Goal: Task Accomplishment & Management: Manage account settings

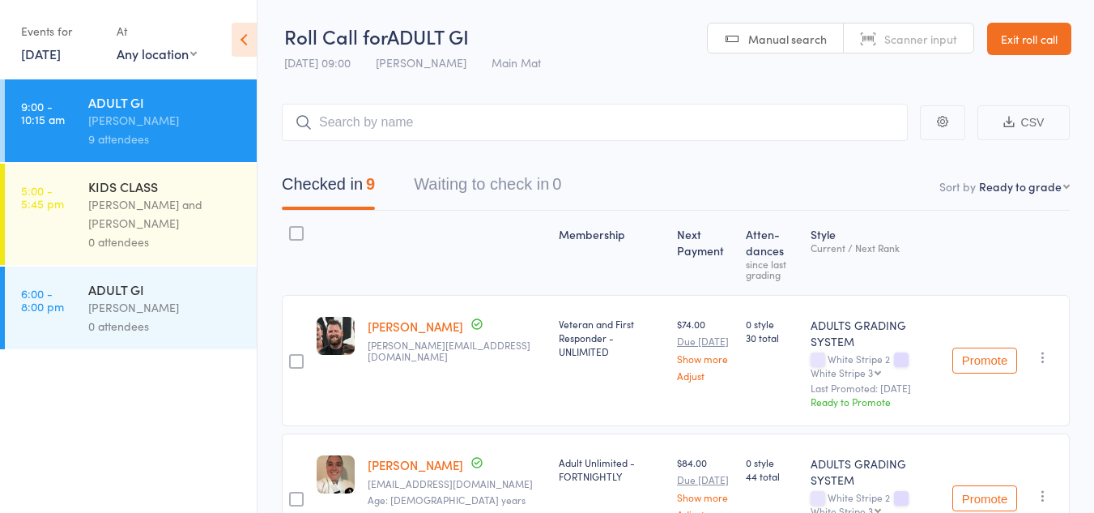
select select "9"
click at [1015, 41] on link "Exit roll call" at bounding box center [1029, 39] width 84 height 32
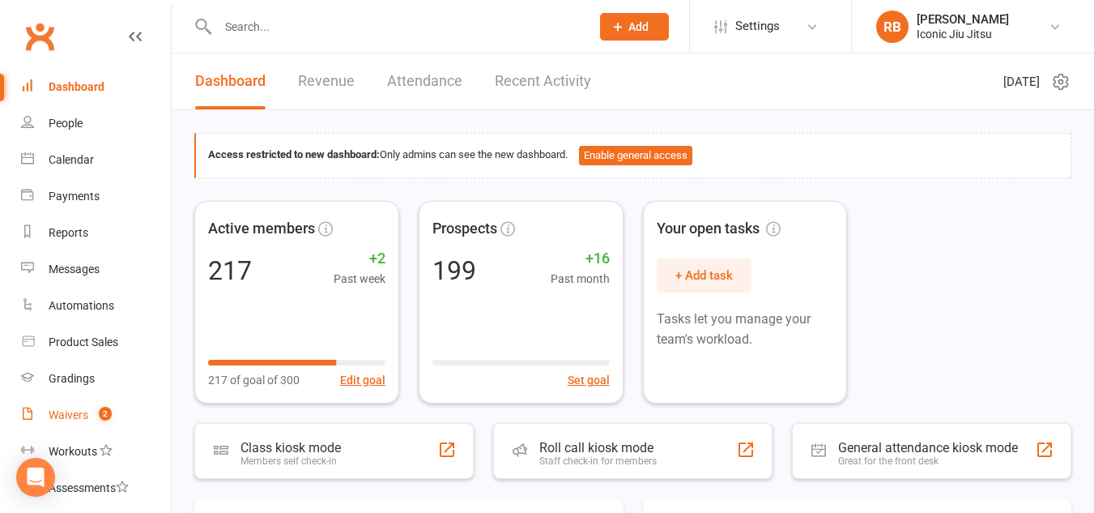
click at [66, 416] on div "Waivers" at bounding box center [69, 414] width 40 height 13
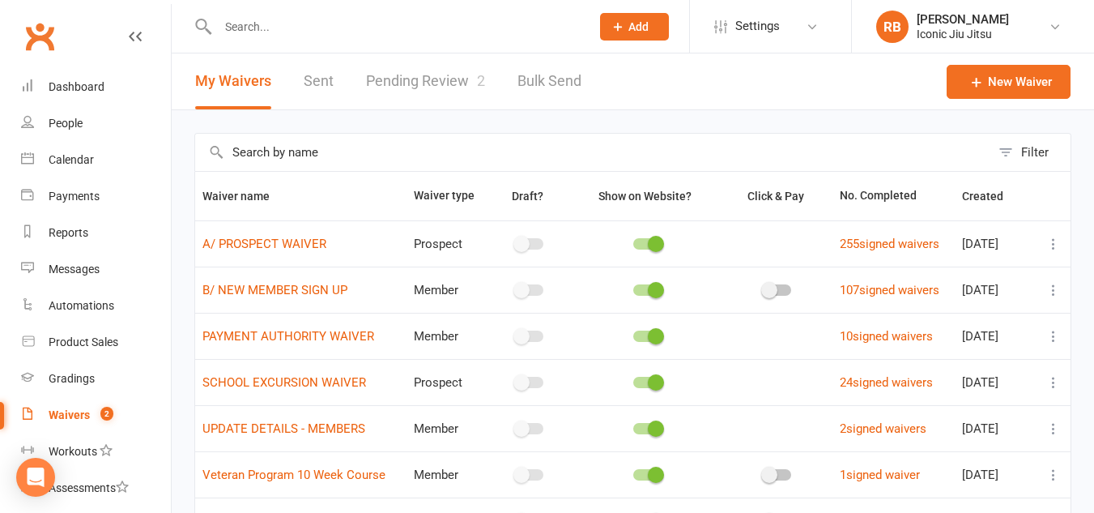
click at [459, 78] on link "Pending Review 2" at bounding box center [425, 81] width 119 height 56
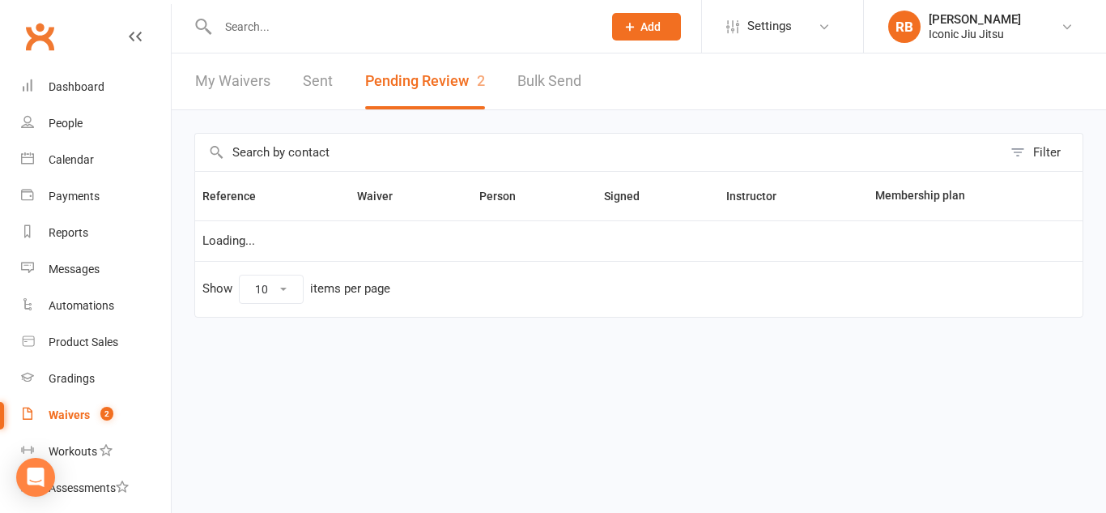
select select "100"
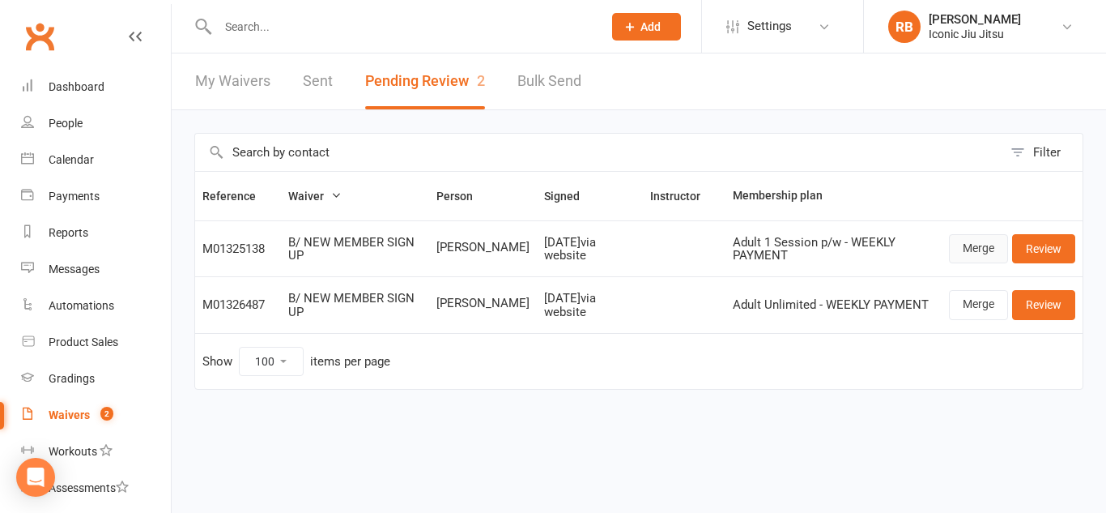
click at [985, 249] on link "Merge" at bounding box center [978, 248] width 59 height 29
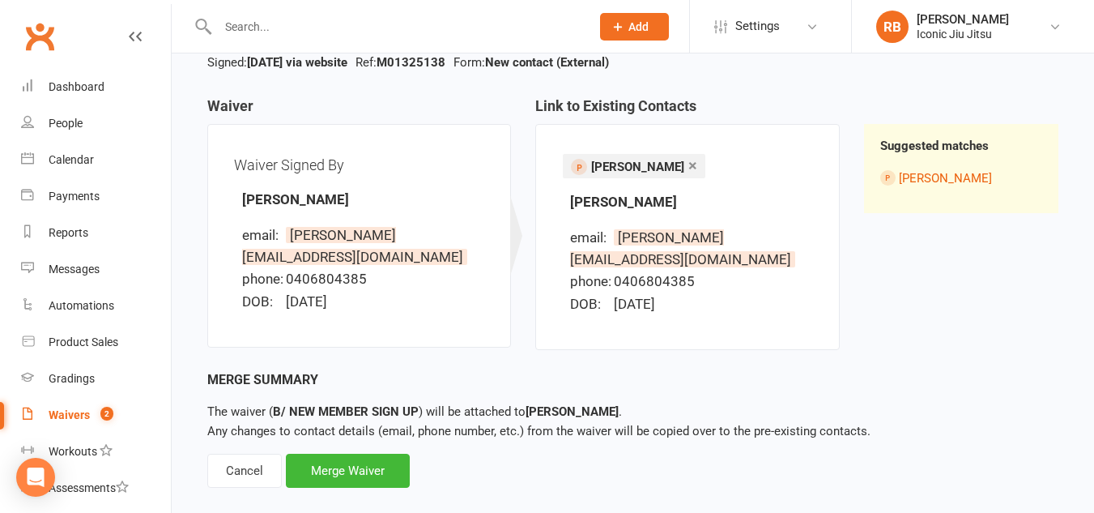
scroll to position [131, 0]
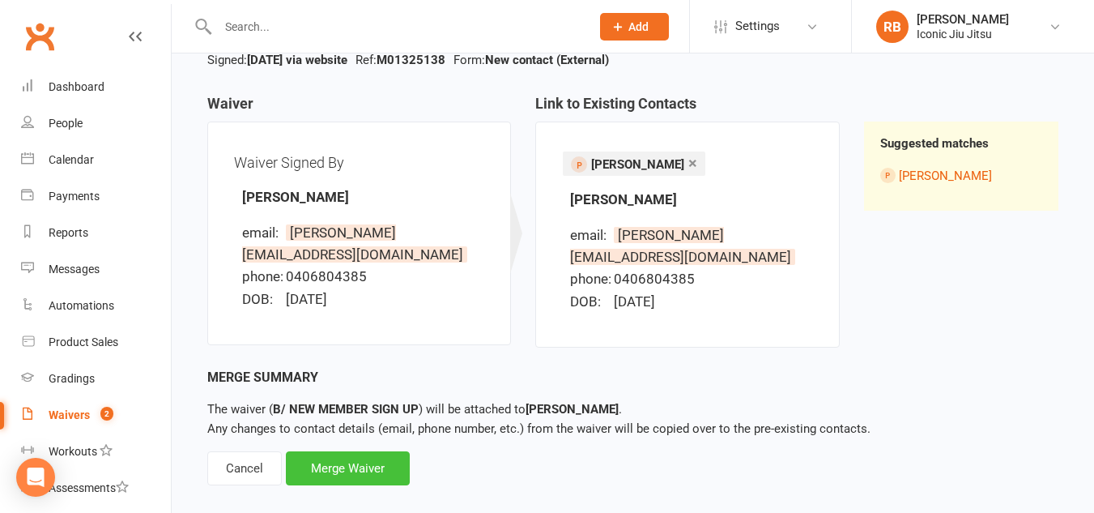
click at [369, 451] on div "Merge Waiver" at bounding box center [348, 468] width 124 height 34
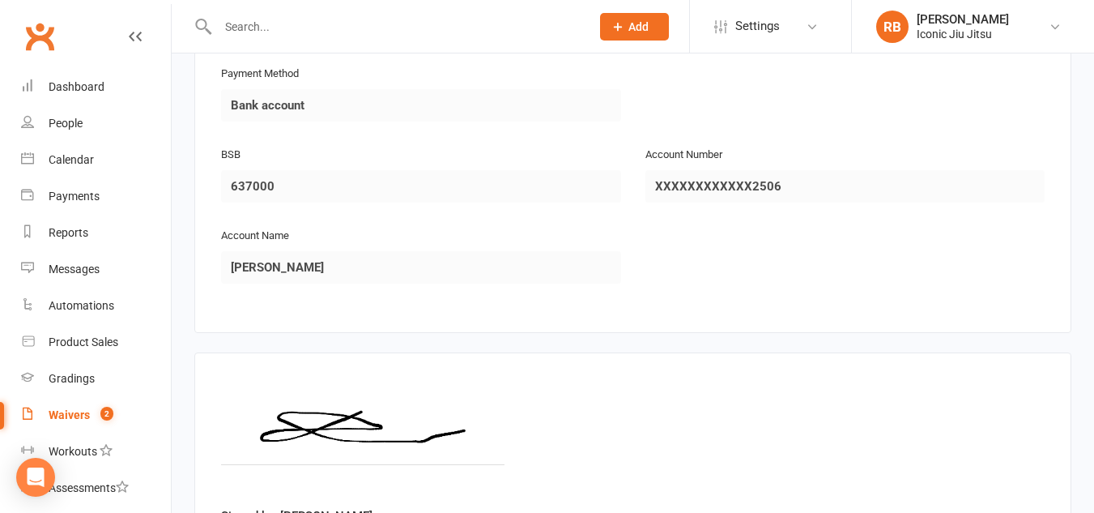
scroll to position [1604, 0]
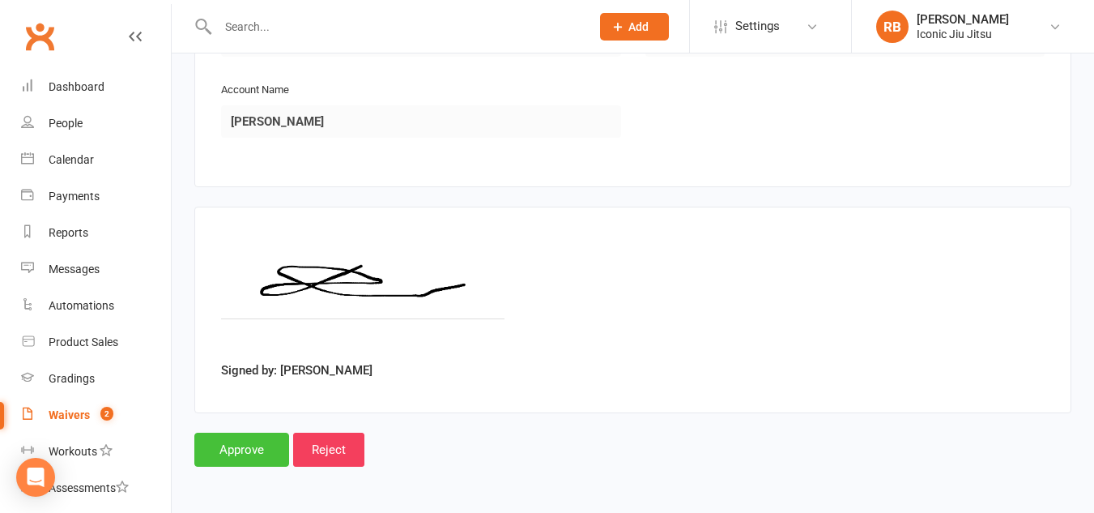
click at [246, 450] on input "Approve" at bounding box center [241, 449] width 95 height 34
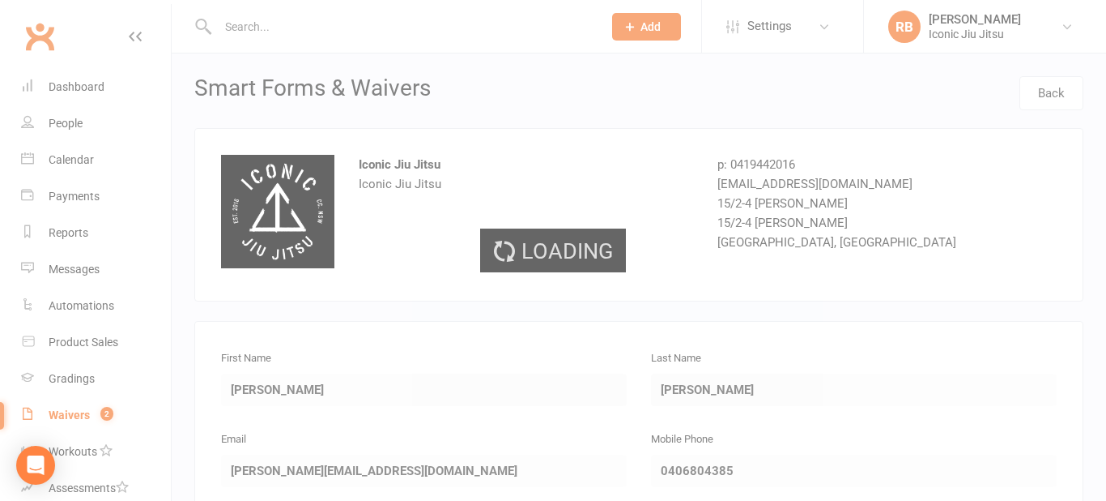
select select "100"
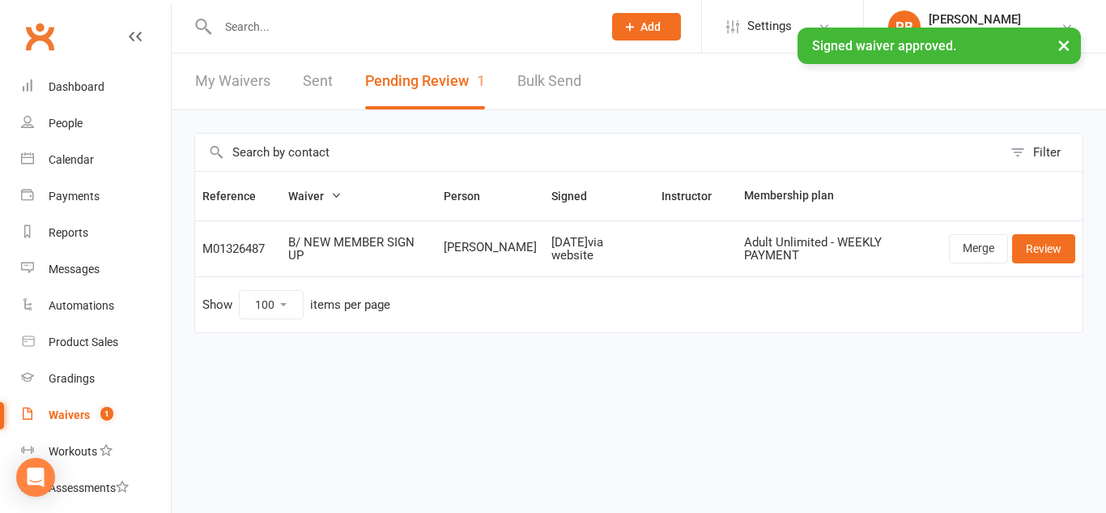
click at [348, 26] on input "text" at bounding box center [402, 26] width 378 height 23
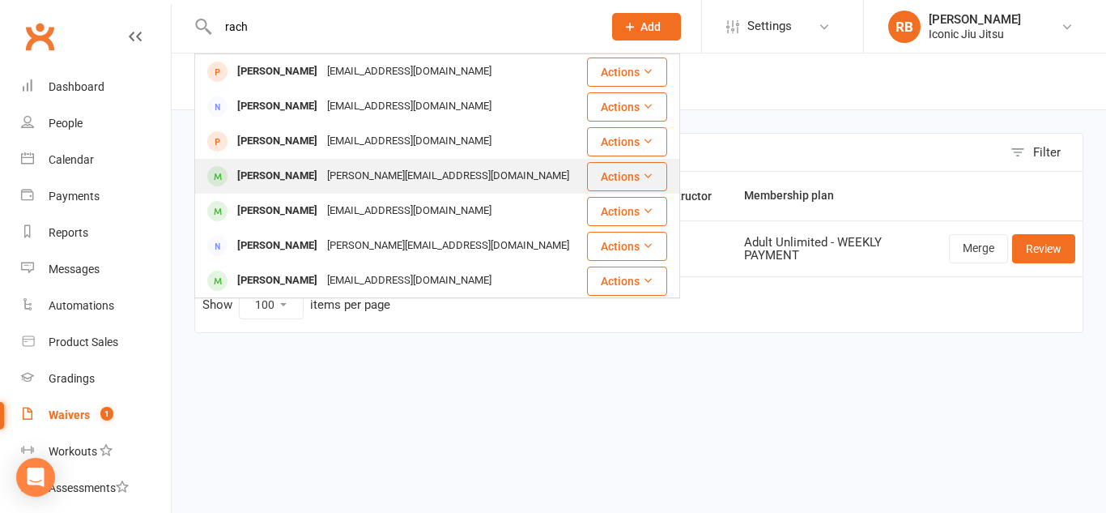
type input "rach"
click at [271, 169] on div "[PERSON_NAME]" at bounding box center [277, 175] width 90 height 23
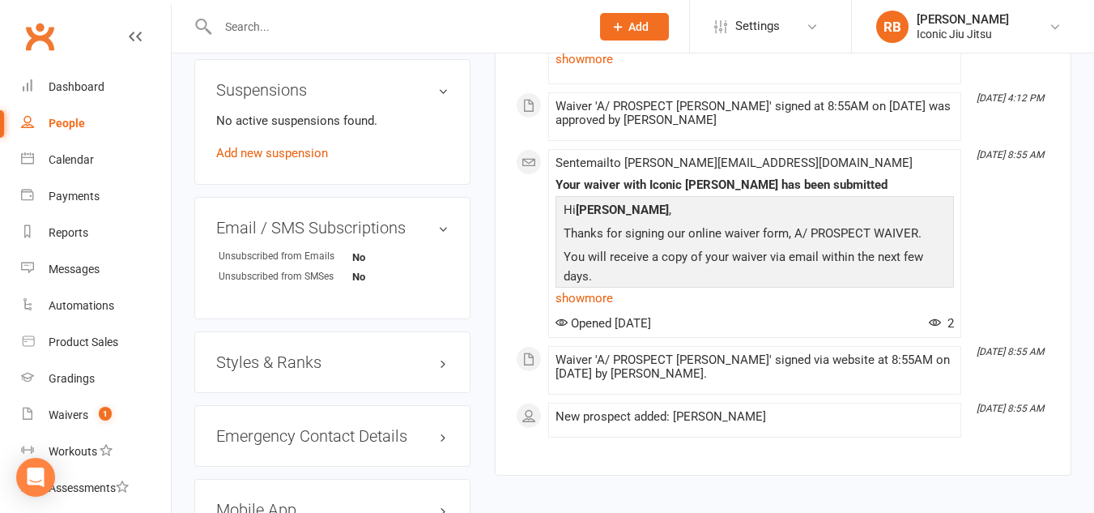
scroll to position [1053, 0]
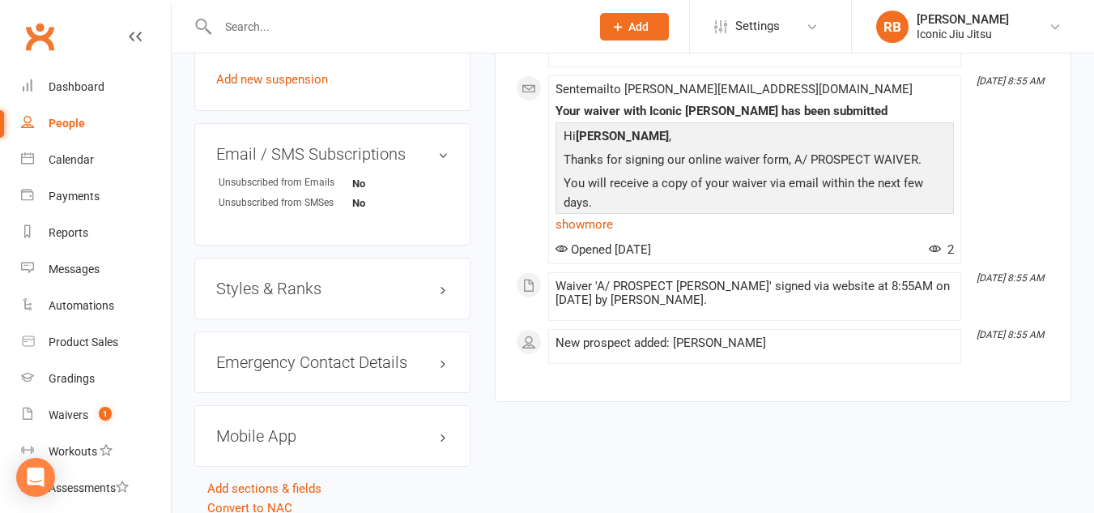
click at [348, 292] on h3 "Styles & Ranks" at bounding box center [332, 288] width 232 height 18
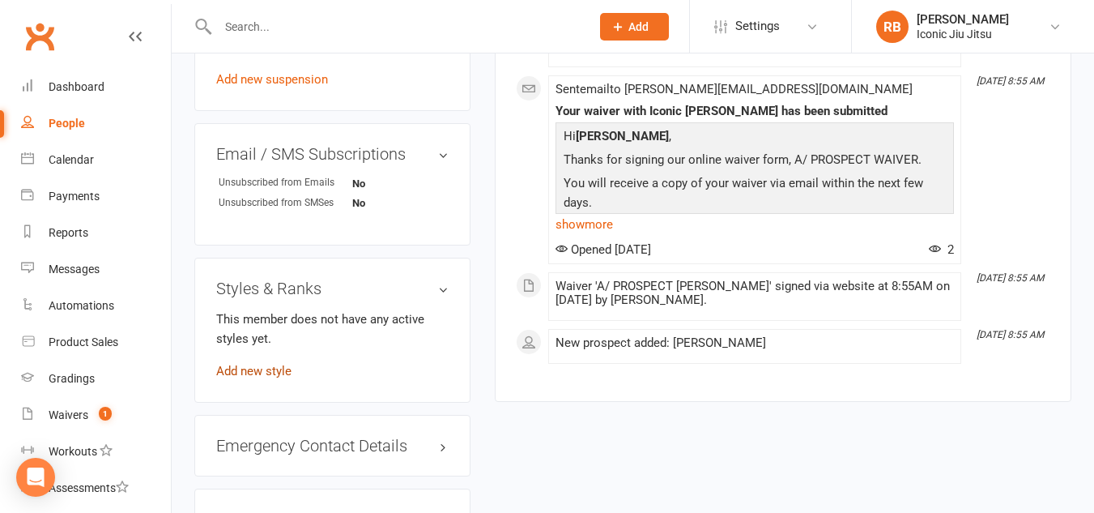
click at [264, 370] on link "Add new style" at bounding box center [253, 371] width 75 height 15
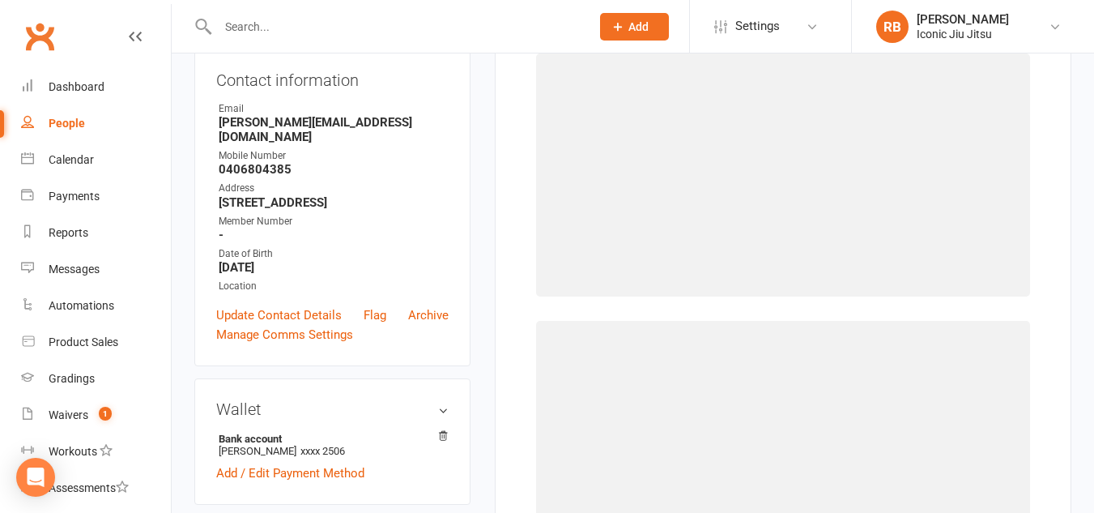
scroll to position [124, 0]
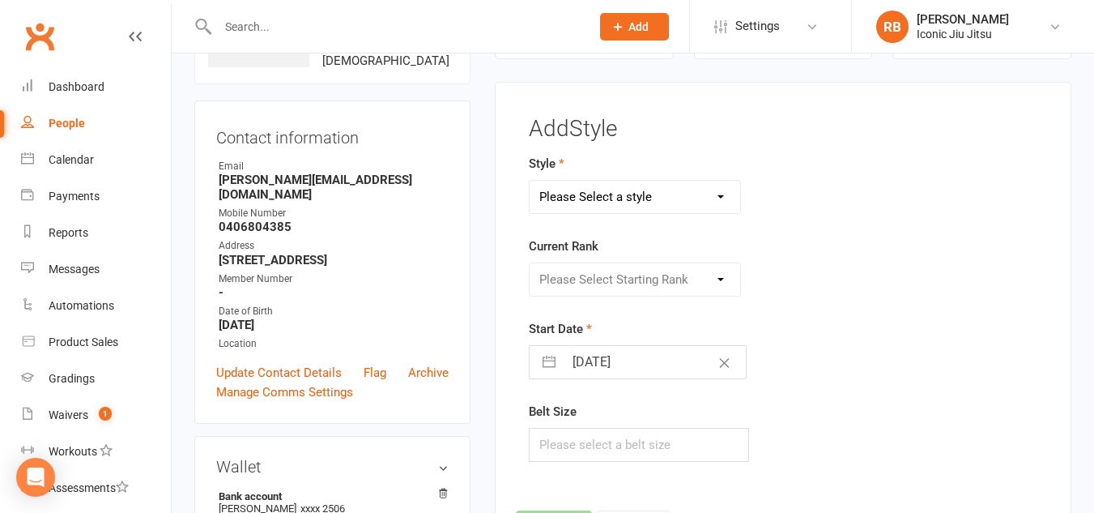
click at [677, 195] on select "Please Select a style ADULTS GRADING SYSTEM KIDS GRADING SYSTEM" at bounding box center [635, 197] width 211 height 32
select select "3361"
click at [530, 181] on select "Please Select a style ADULTS GRADING SYSTEM KIDS GRADING SYSTEM" at bounding box center [635, 197] width 211 height 32
click at [601, 279] on select "Please Select Starting Rank White Belt White Stripe 1 White Stripe 2 White Stri…" at bounding box center [635, 279] width 211 height 32
select select "39415"
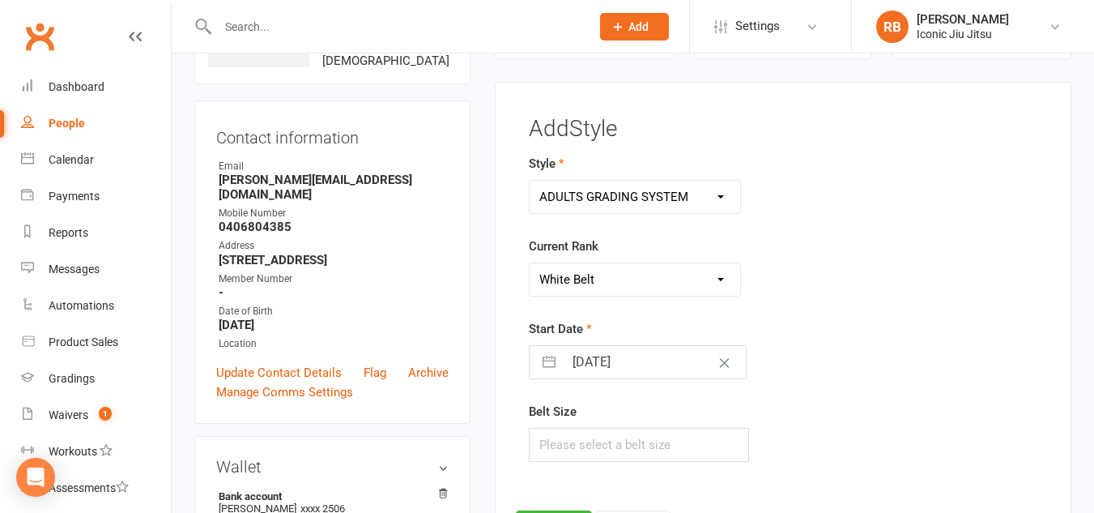
click at [530, 263] on select "Please Select Starting Rank White Belt White Stripe 1 White Stripe 2 White Stri…" at bounding box center [635, 279] width 211 height 32
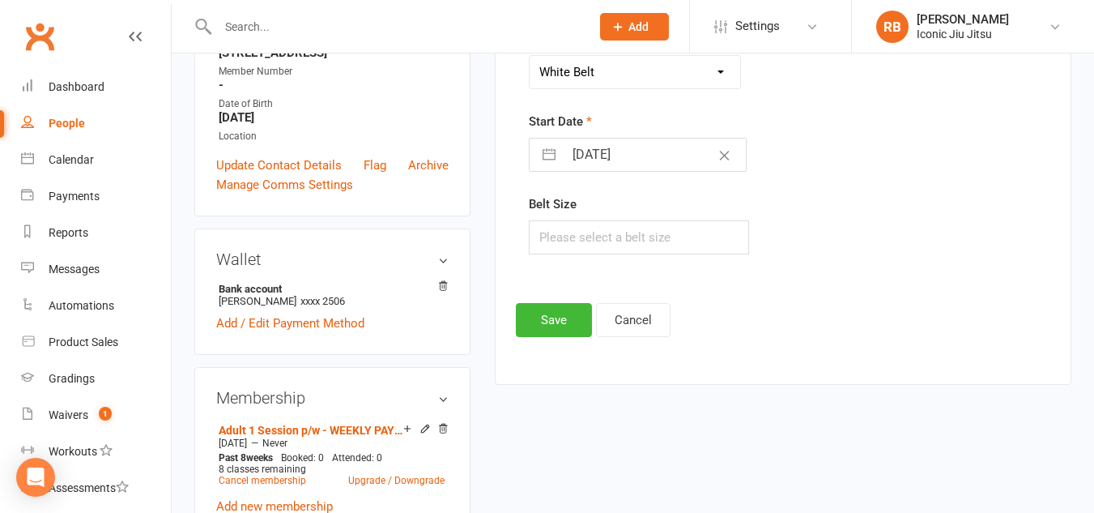
scroll to position [367, 0]
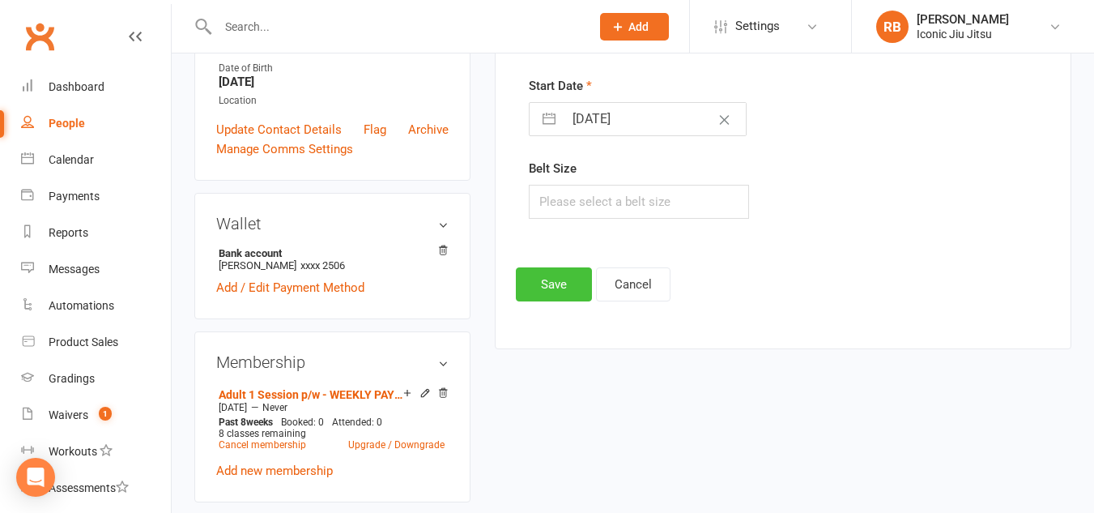
click at [557, 283] on button "Save" at bounding box center [554, 284] width 76 height 34
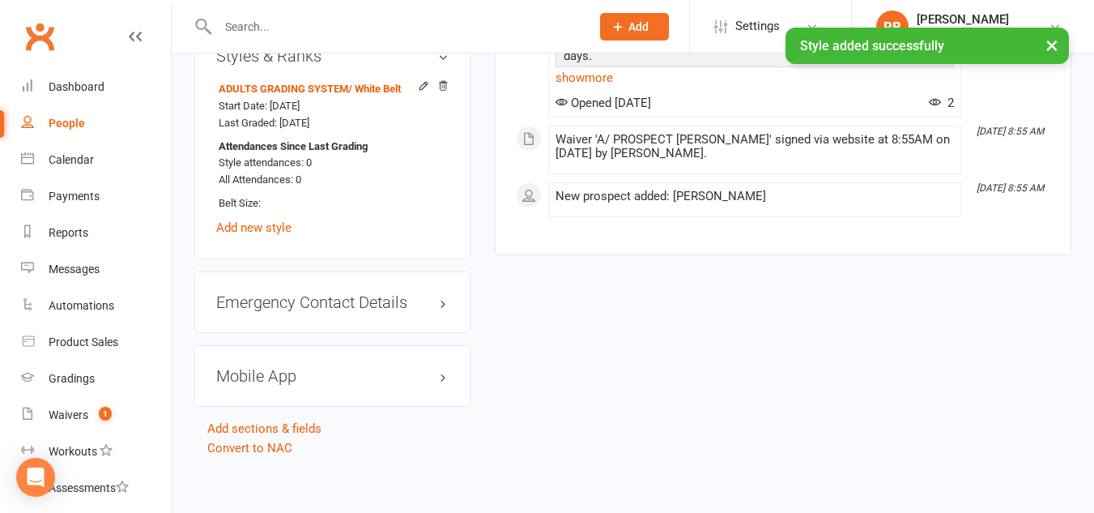
scroll to position [1298, 0]
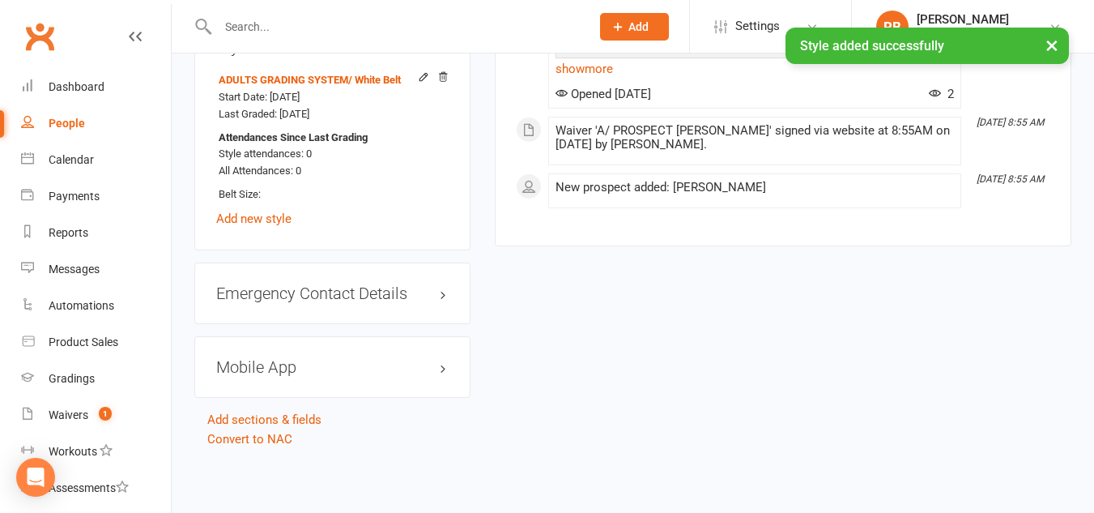
click at [394, 370] on h3 "Mobile App" at bounding box center [332, 367] width 232 height 18
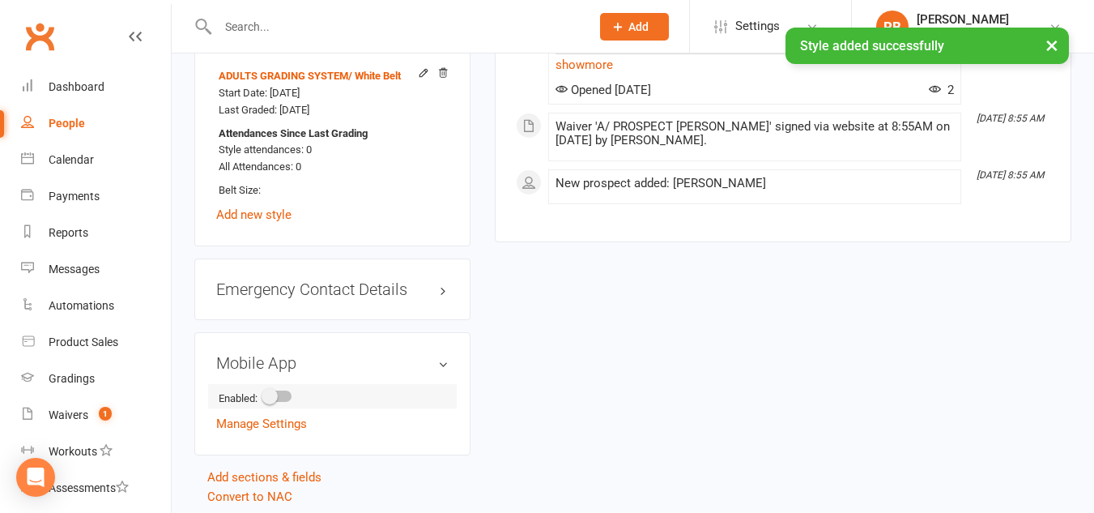
click at [276, 399] on span at bounding box center [270, 396] width 16 height 16
click at [264, 394] on input "checkbox" at bounding box center [264, 394] width 0 height 0
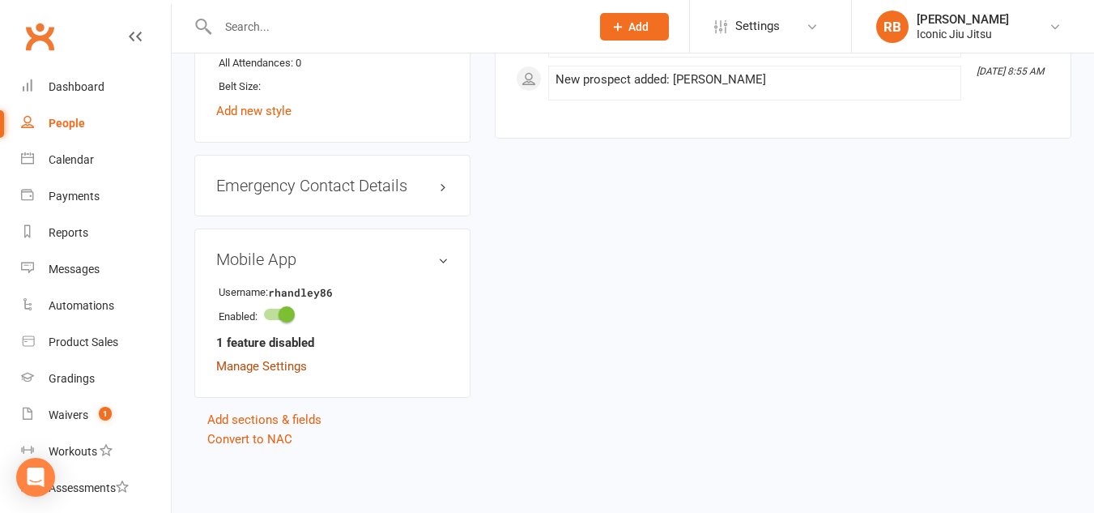
click at [246, 368] on link "Manage Settings" at bounding box center [261, 366] width 91 height 15
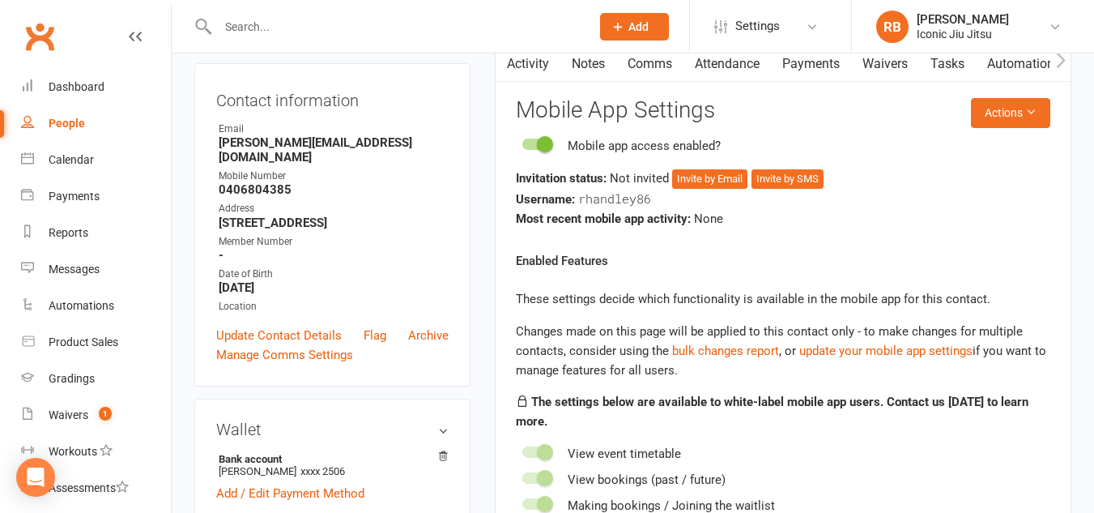
scroll to position [124, 0]
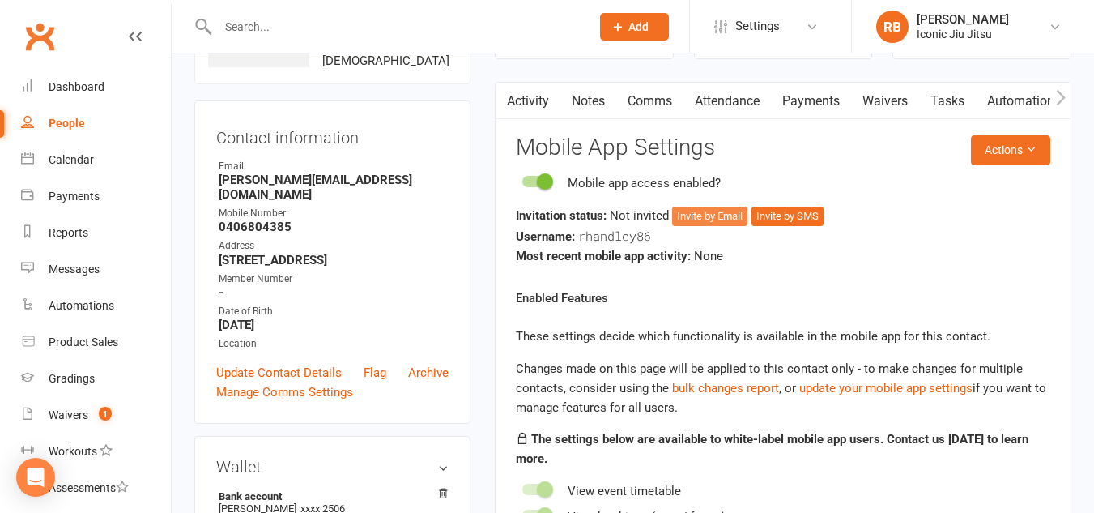
click at [719, 216] on button "Invite by Email" at bounding box center [709, 216] width 75 height 19
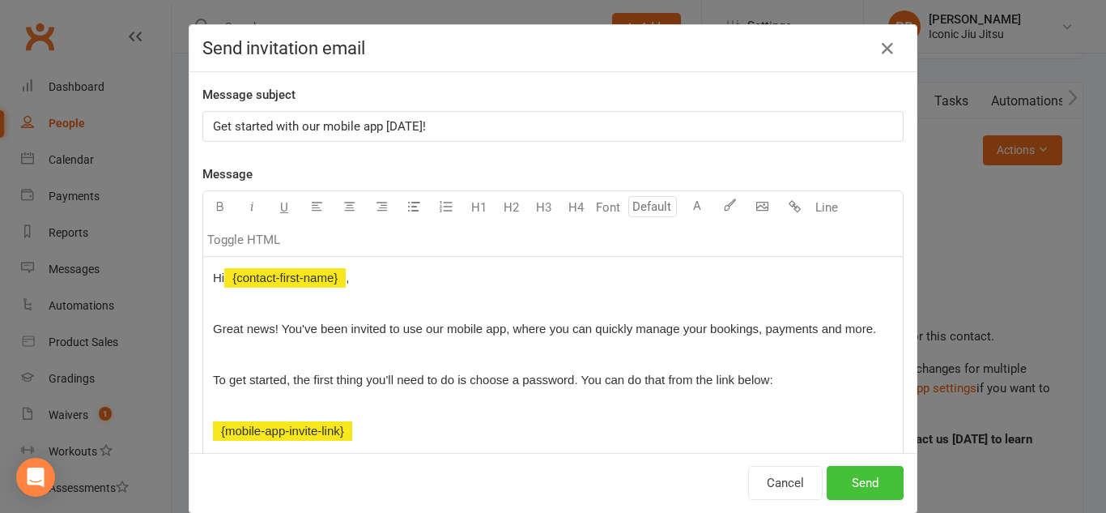
click at [876, 489] on button "Send" at bounding box center [865, 483] width 77 height 34
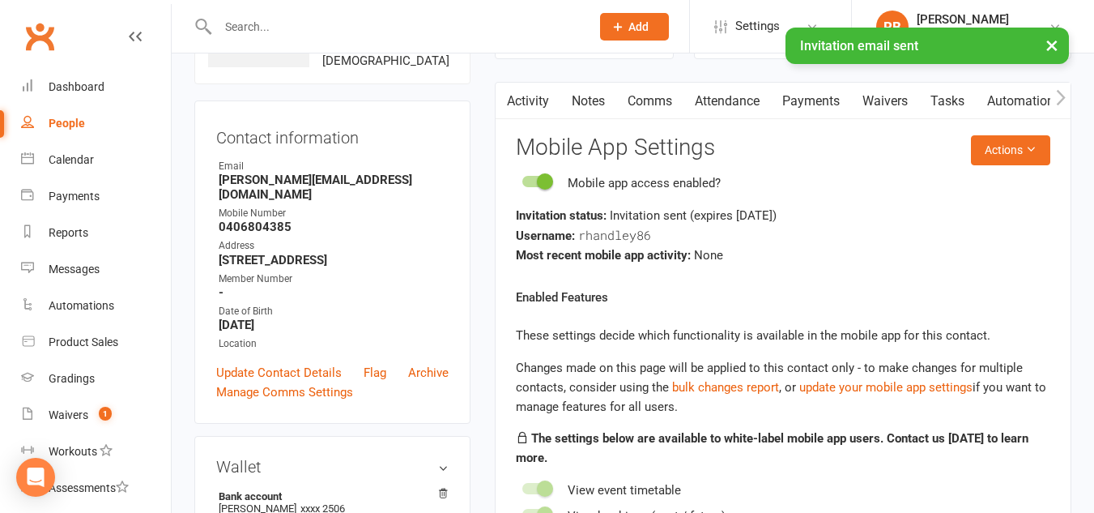
click at [652, 96] on link "Comms" at bounding box center [649, 101] width 67 height 37
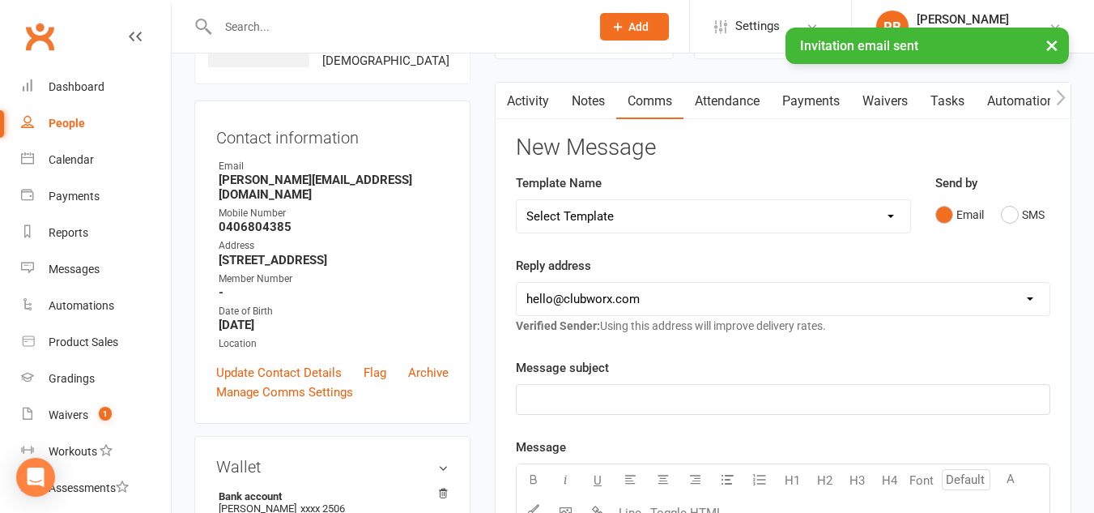
click at [627, 222] on select "Select Template [SMS] [Default template - review before using] Appointment remi…" at bounding box center [714, 216] width 394 height 32
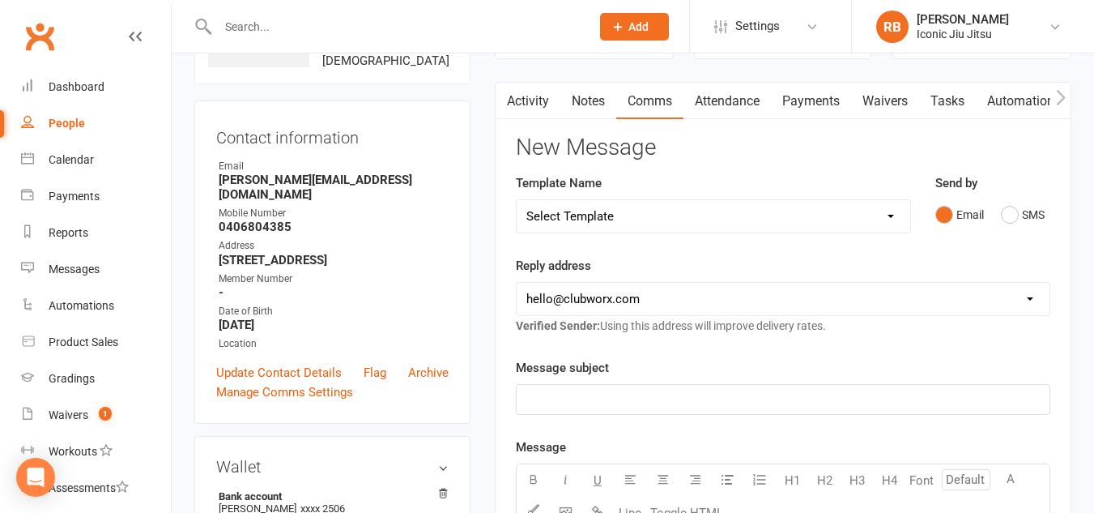
select select "17"
click at [517, 200] on select "Select Template [SMS] [Default template - review before using] Appointment remi…" at bounding box center [714, 216] width 394 height 32
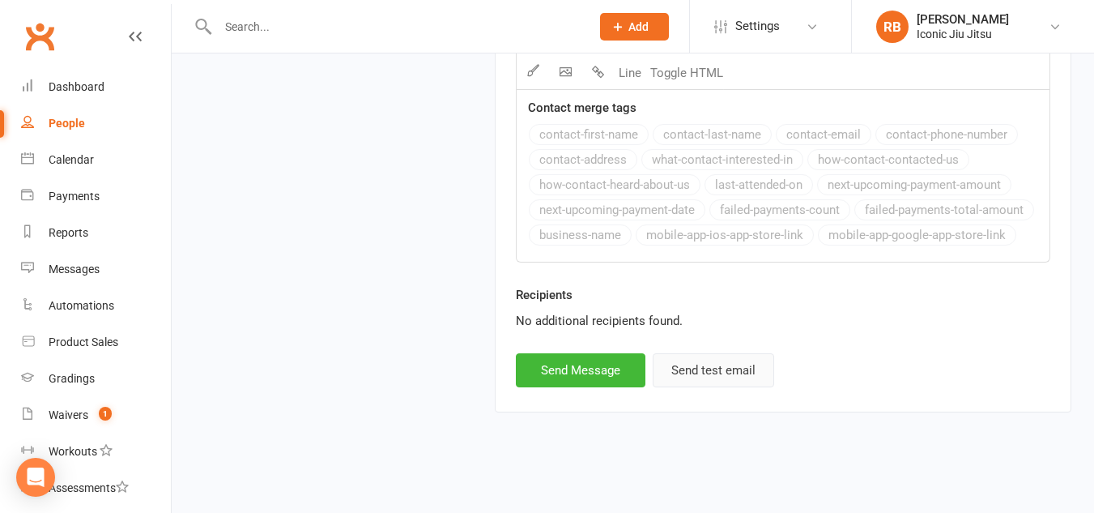
scroll to position [2205, 0]
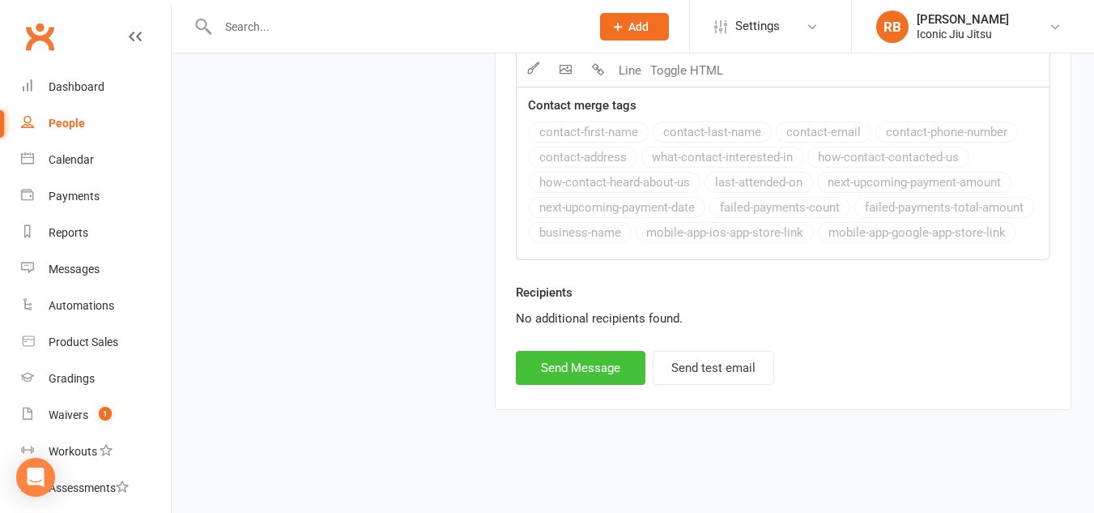
click at [590, 364] on button "Send Message" at bounding box center [581, 368] width 130 height 34
select select
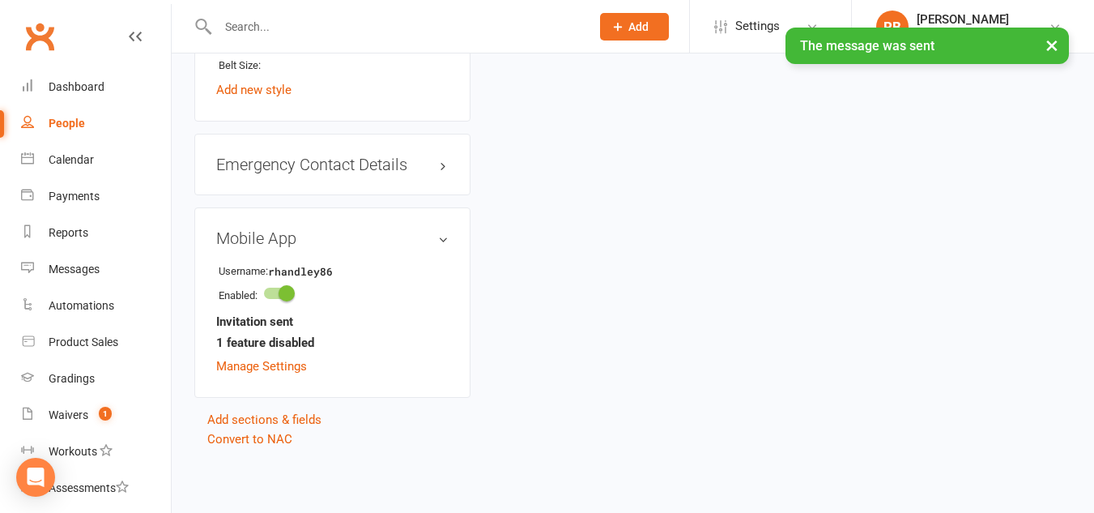
scroll to position [810, 0]
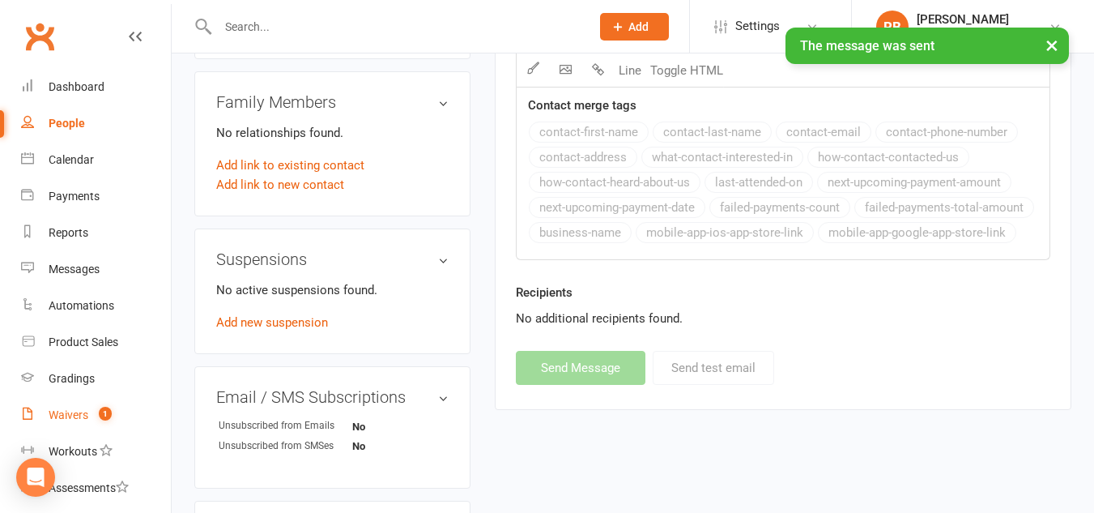
click at [71, 408] on div "Waivers" at bounding box center [69, 414] width 40 height 13
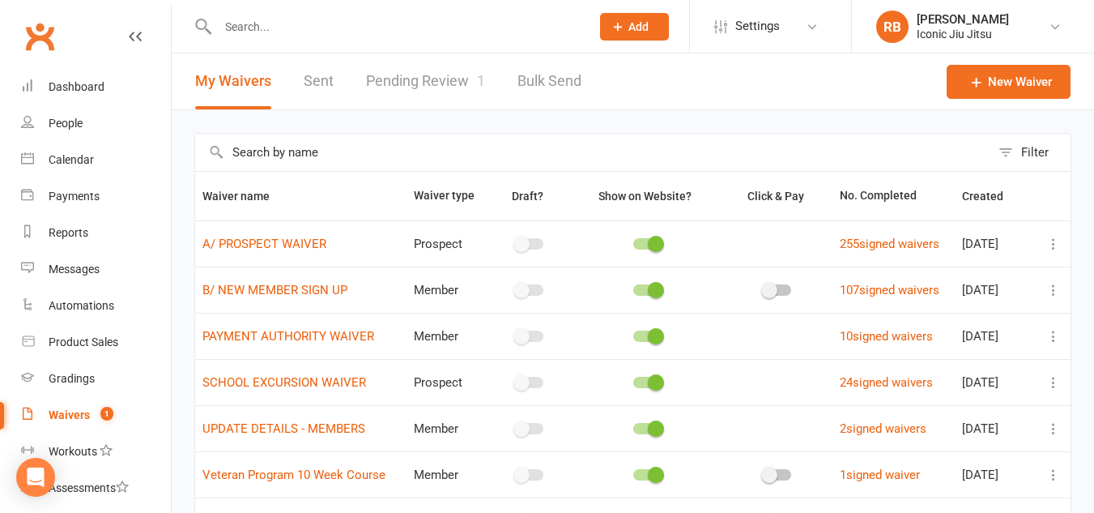
click at [441, 72] on link "Pending Review 1" at bounding box center [425, 81] width 119 height 56
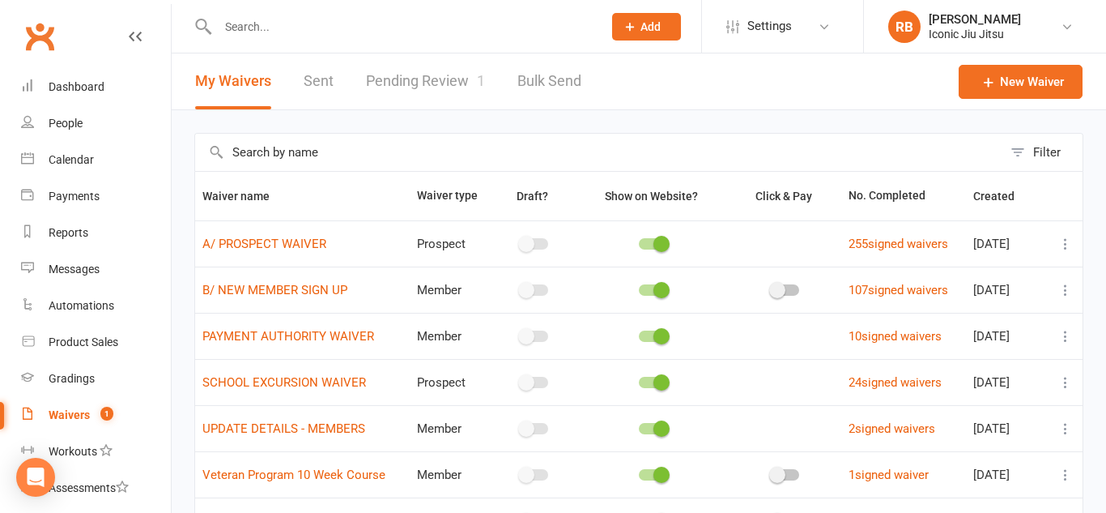
select select "100"
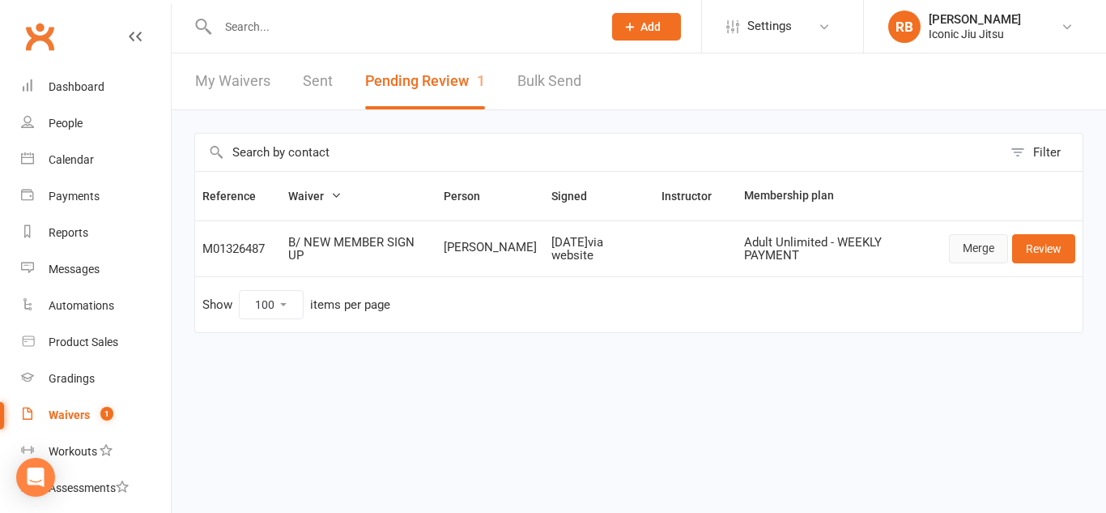
click at [982, 247] on link "Merge" at bounding box center [978, 248] width 59 height 29
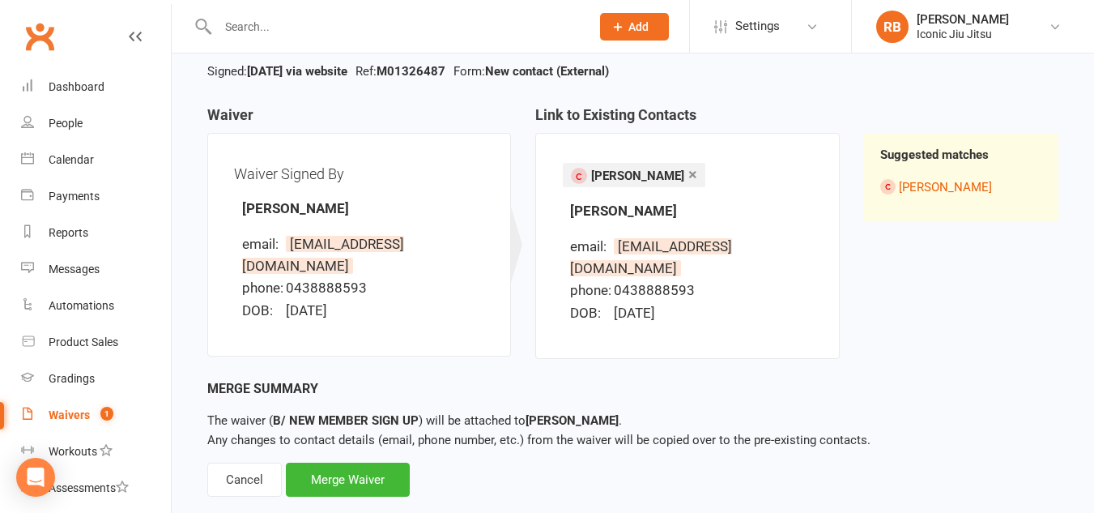
scroll to position [131, 0]
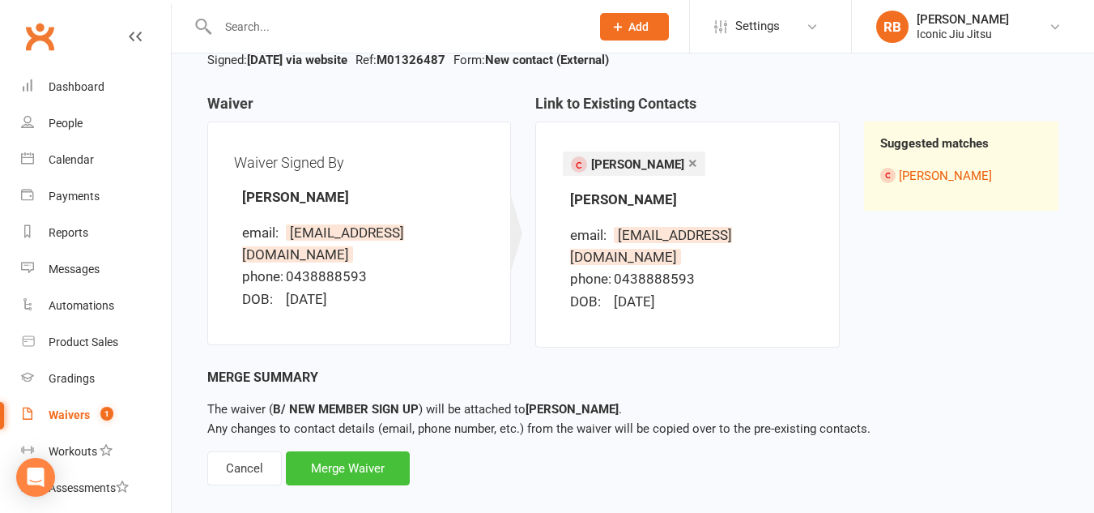
click at [341, 451] on div "Merge Waiver" at bounding box center [348, 468] width 124 height 34
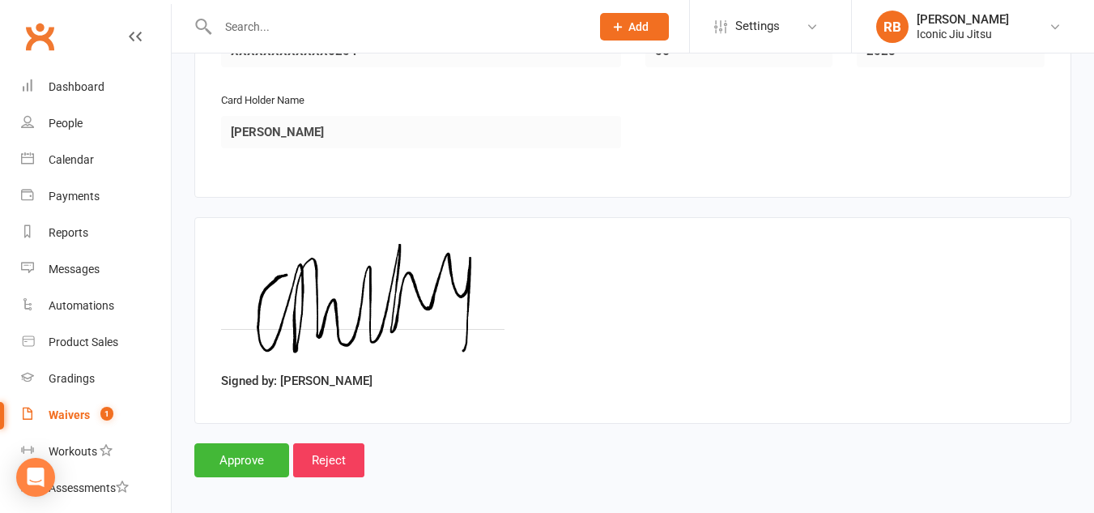
scroll to position [1604, 0]
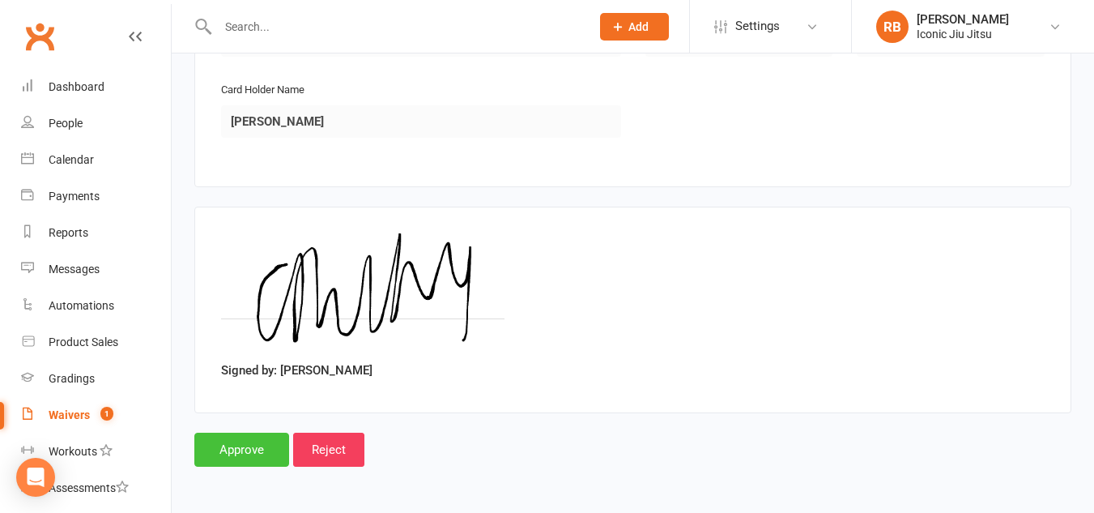
click at [249, 452] on input "Approve" at bounding box center [241, 449] width 95 height 34
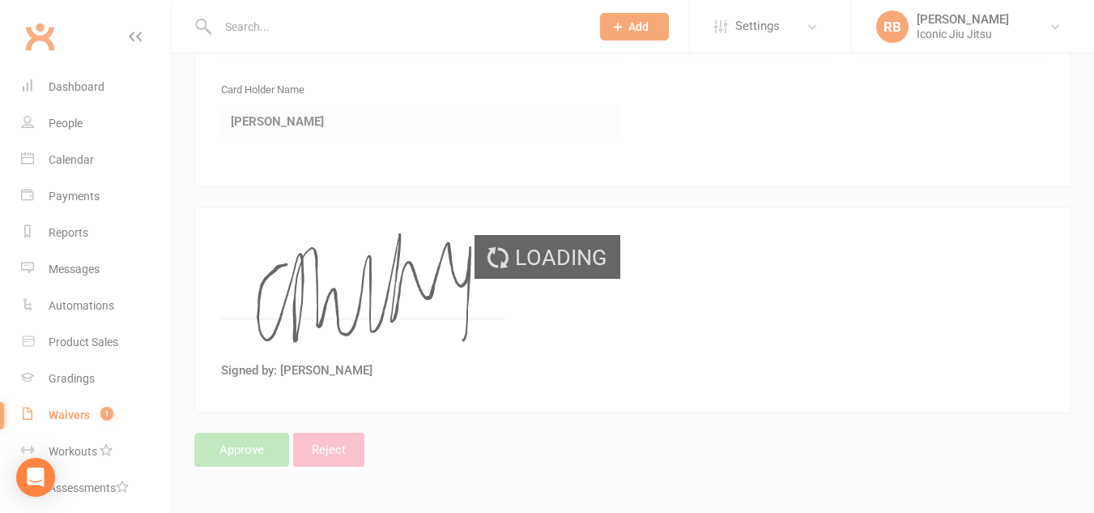
select select "100"
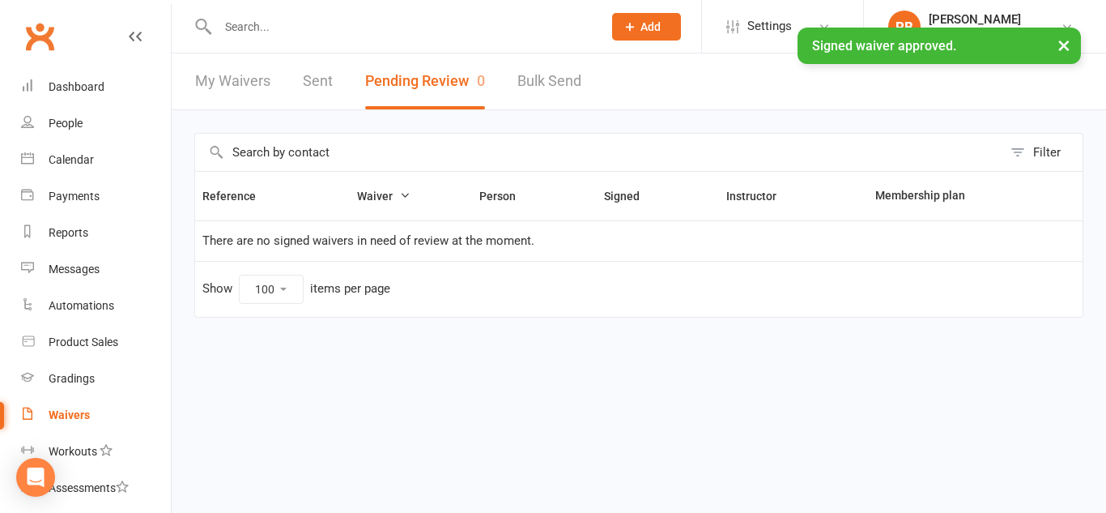
click at [275, 19] on input "text" at bounding box center [402, 26] width 378 height 23
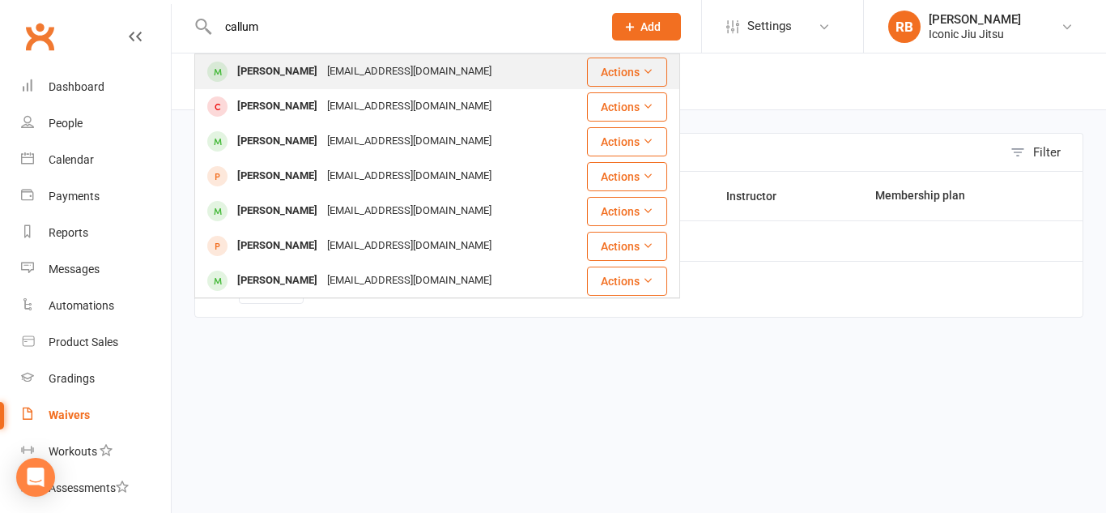
type input "callum"
click at [274, 71] on div "[PERSON_NAME]" at bounding box center [277, 71] width 90 height 23
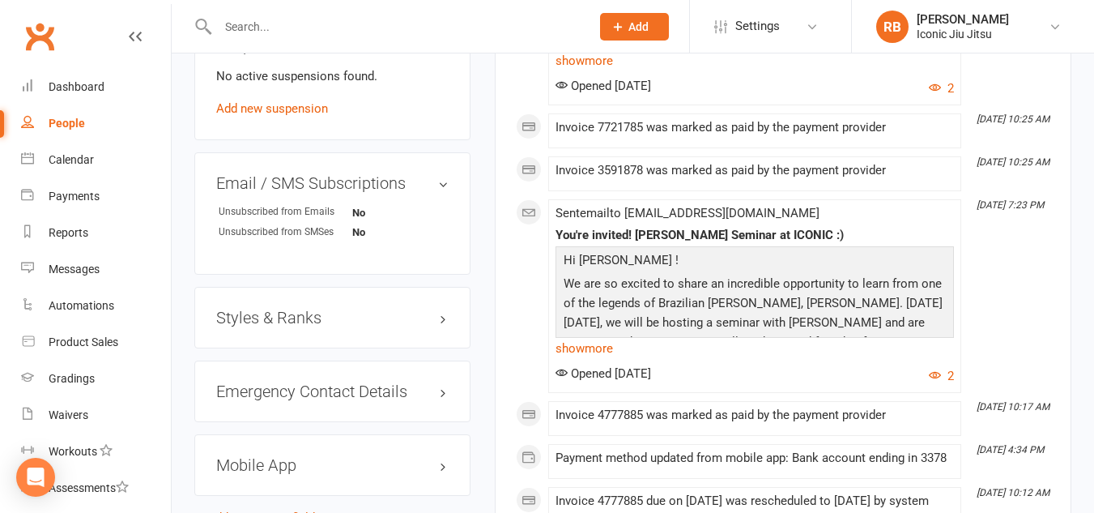
scroll to position [1053, 0]
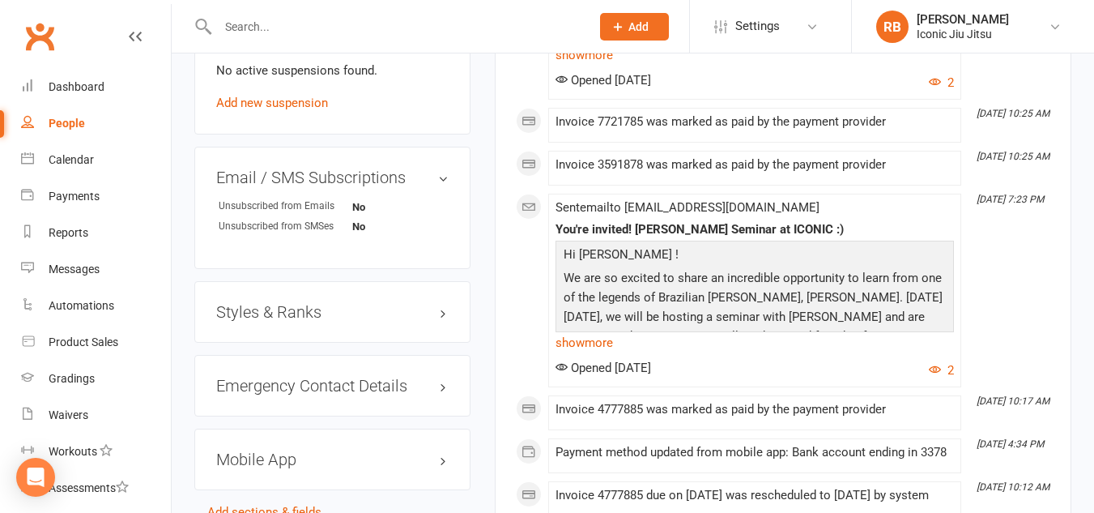
click at [373, 321] on h3 "Styles & Ranks" at bounding box center [332, 312] width 232 height 18
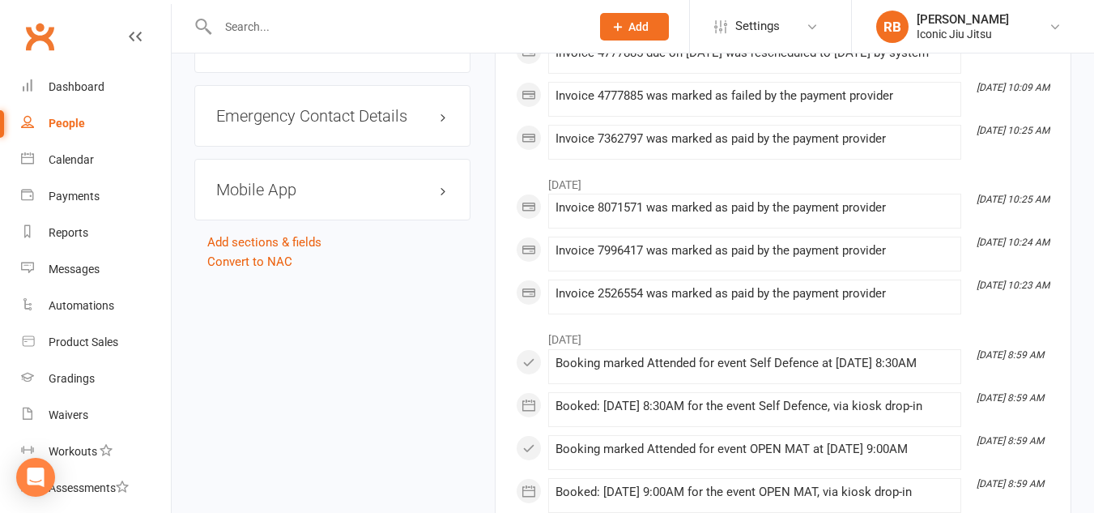
scroll to position [1539, 0]
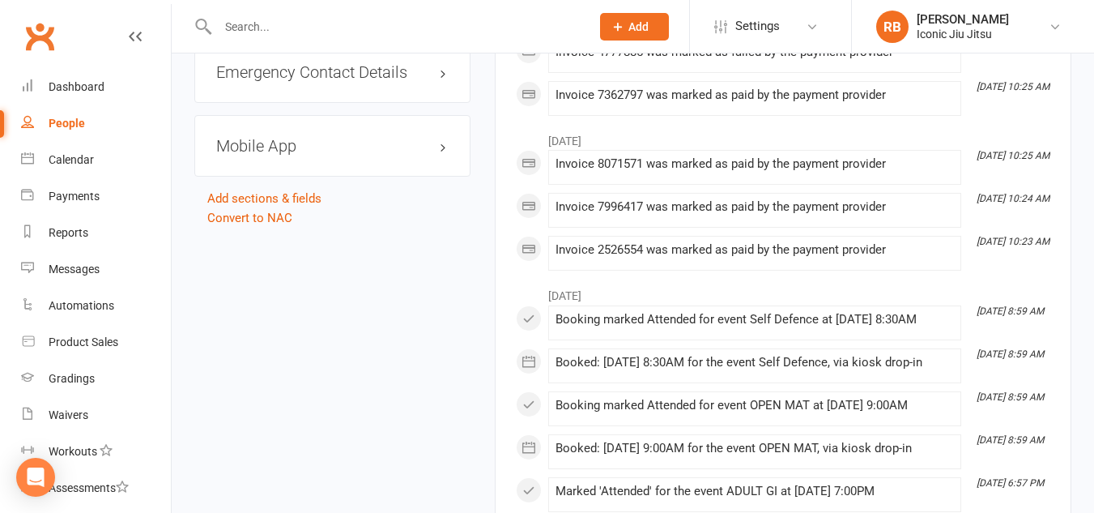
click at [420, 155] on h3 "Mobile App" at bounding box center [332, 146] width 232 height 18
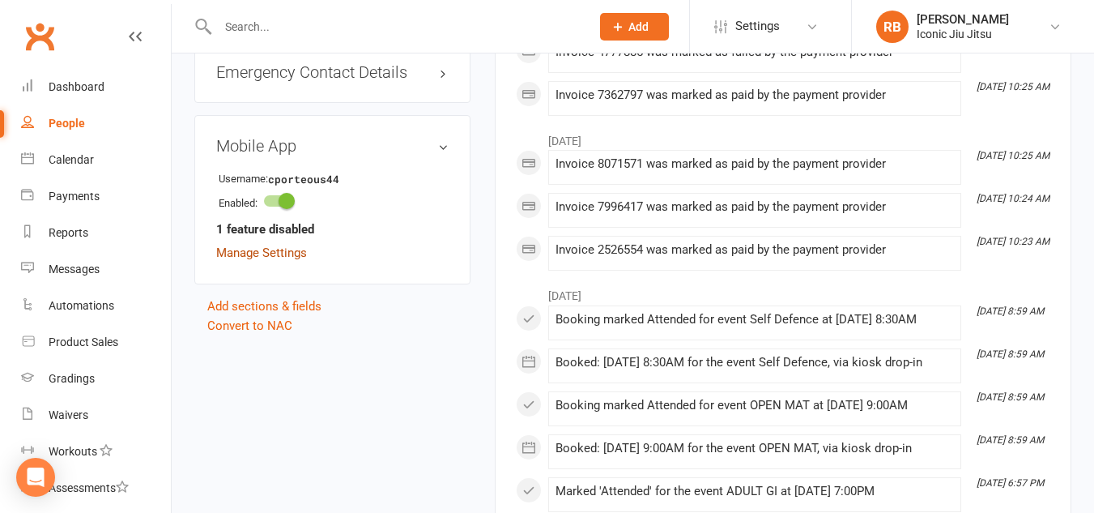
click at [276, 260] on link "Manage Settings" at bounding box center [261, 252] width 91 height 15
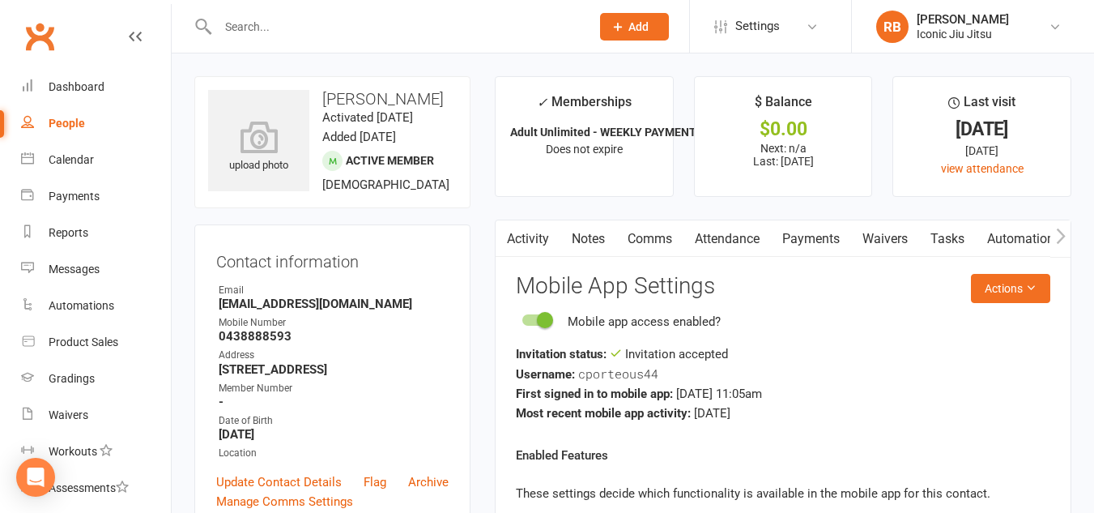
click at [651, 235] on link "Comms" at bounding box center [649, 238] width 67 height 37
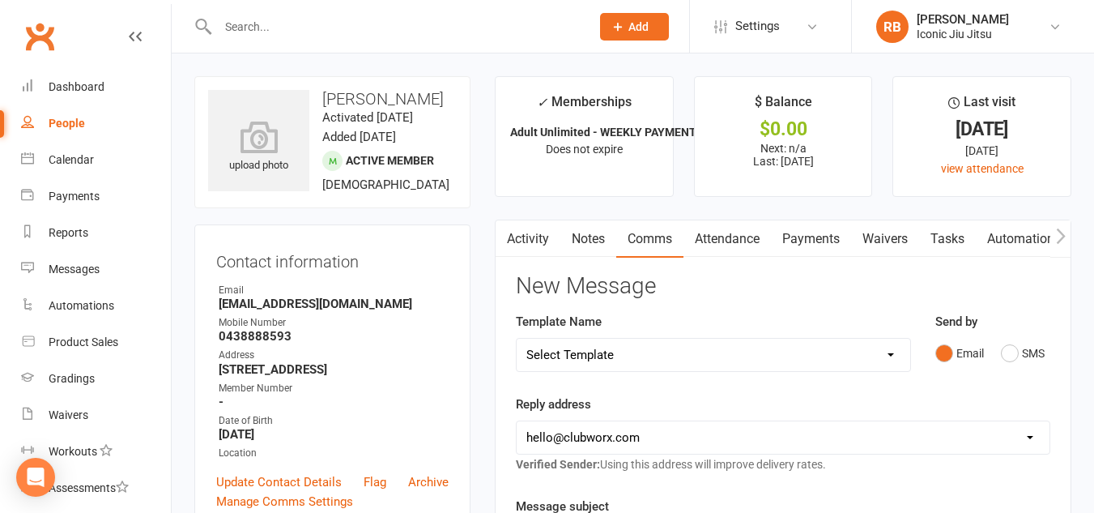
click at [807, 354] on select "Select Template [SMS] [Default template - review before using] Appointment remi…" at bounding box center [714, 355] width 394 height 32
select select "17"
click at [517, 339] on select "Select Template [SMS] [Default template - review before using] Appointment remi…" at bounding box center [714, 355] width 394 height 32
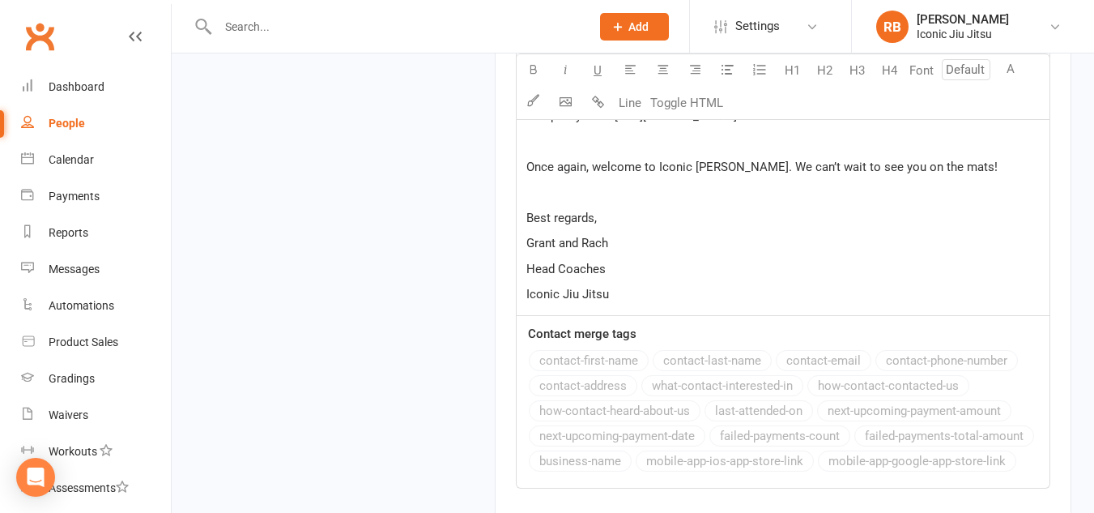
scroll to position [2187, 0]
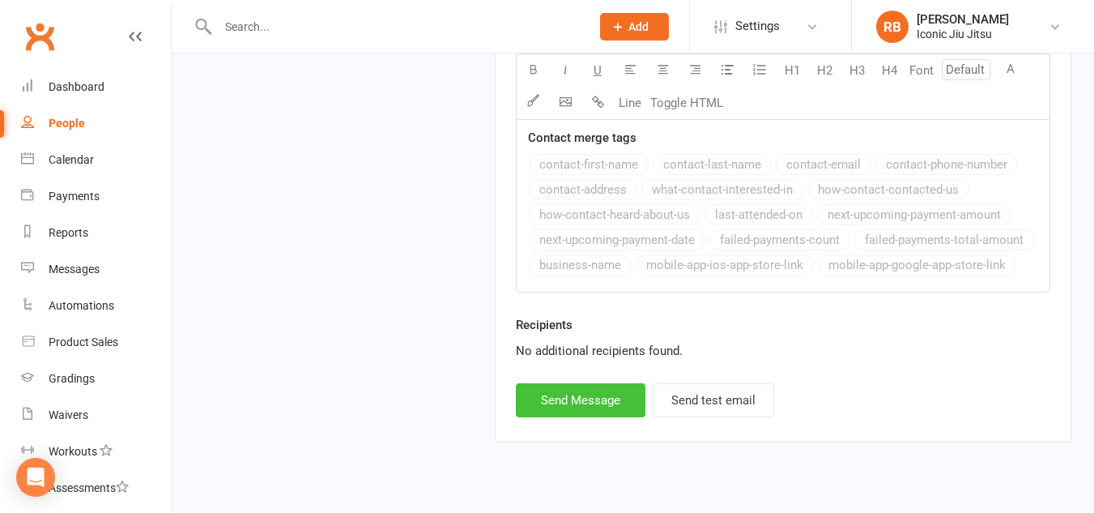
click at [586, 400] on button "Send Message" at bounding box center [581, 400] width 130 height 34
select select
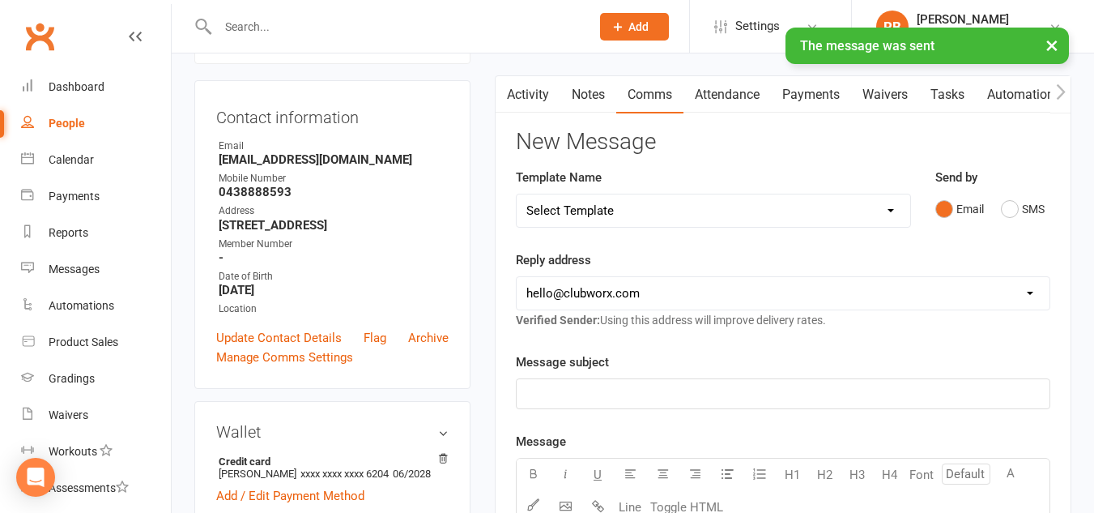
scroll to position [0, 0]
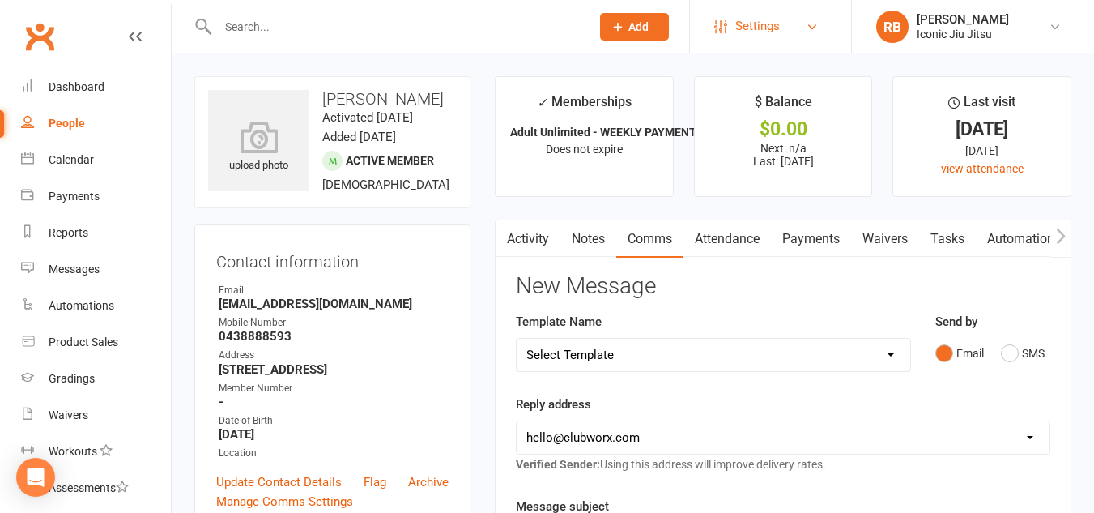
click at [774, 30] on span "Settings" at bounding box center [757, 26] width 45 height 36
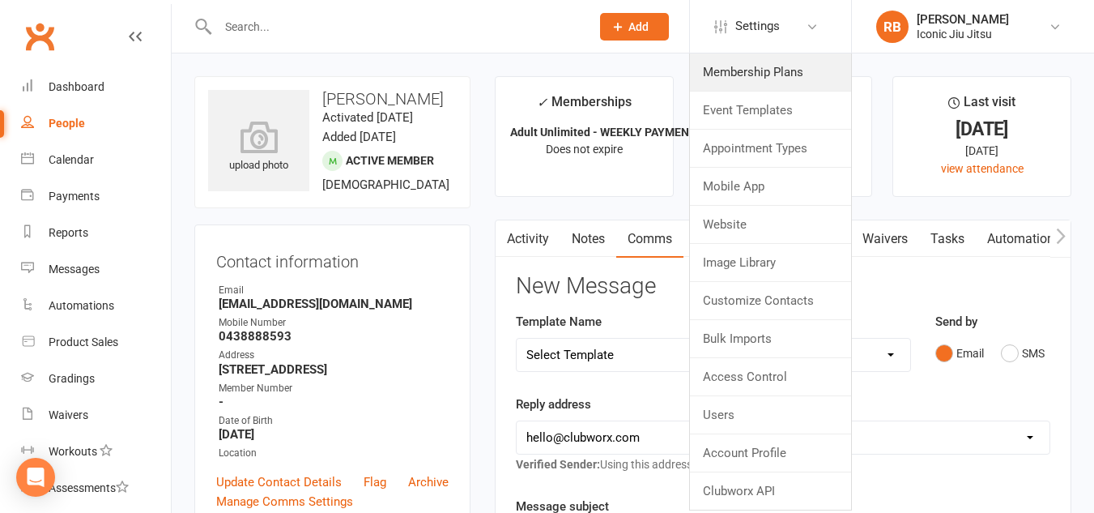
click at [771, 75] on link "Membership Plans" at bounding box center [770, 71] width 161 height 37
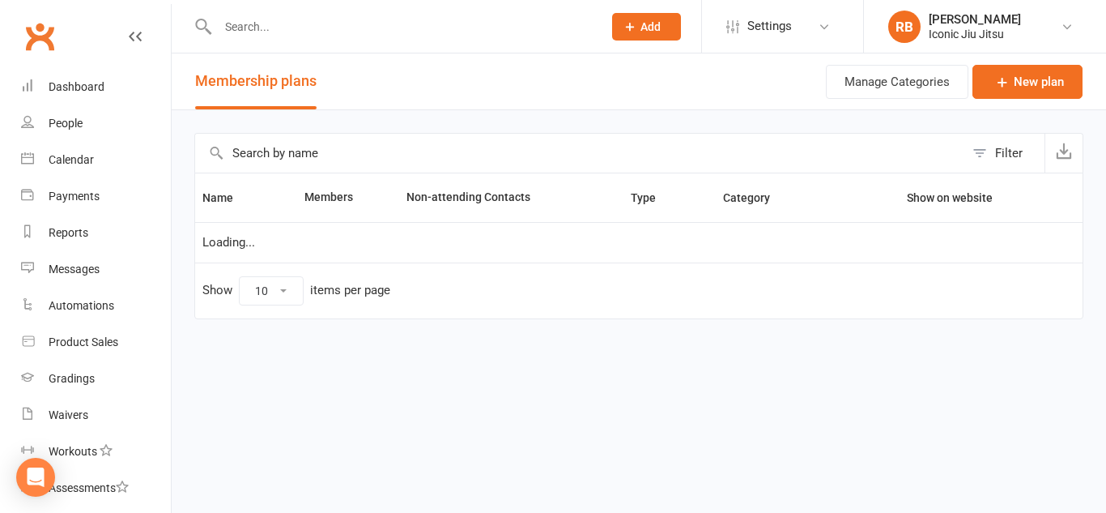
select select "50"
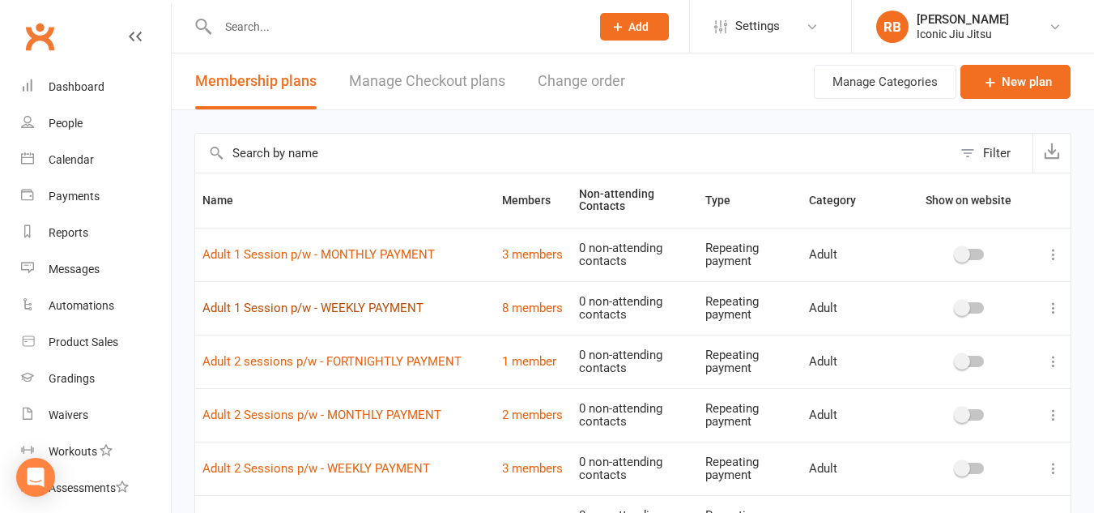
click at [292, 309] on link "Adult 1 Session p/w - WEEKLY PAYMENT" at bounding box center [312, 307] width 221 height 15
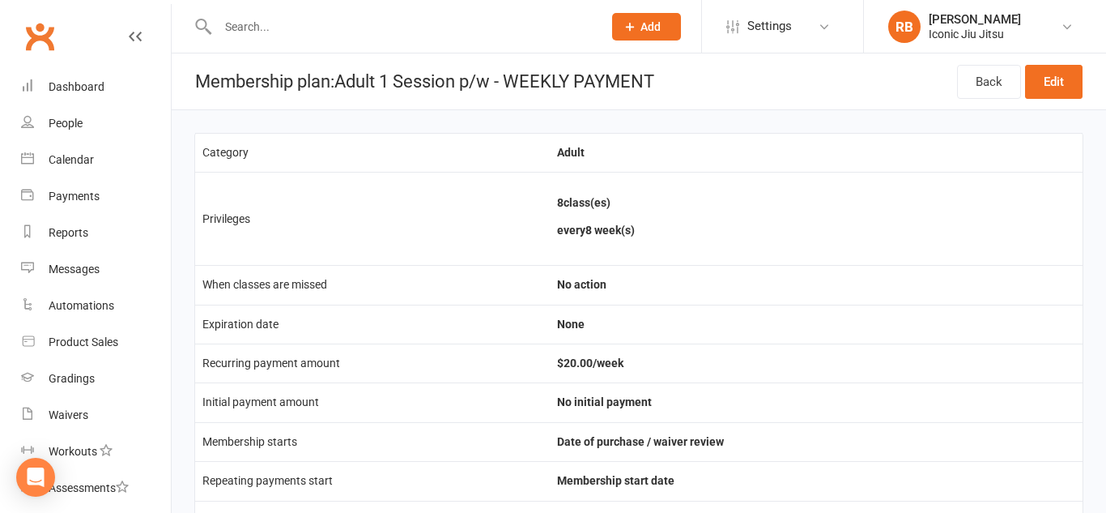
select select "50"
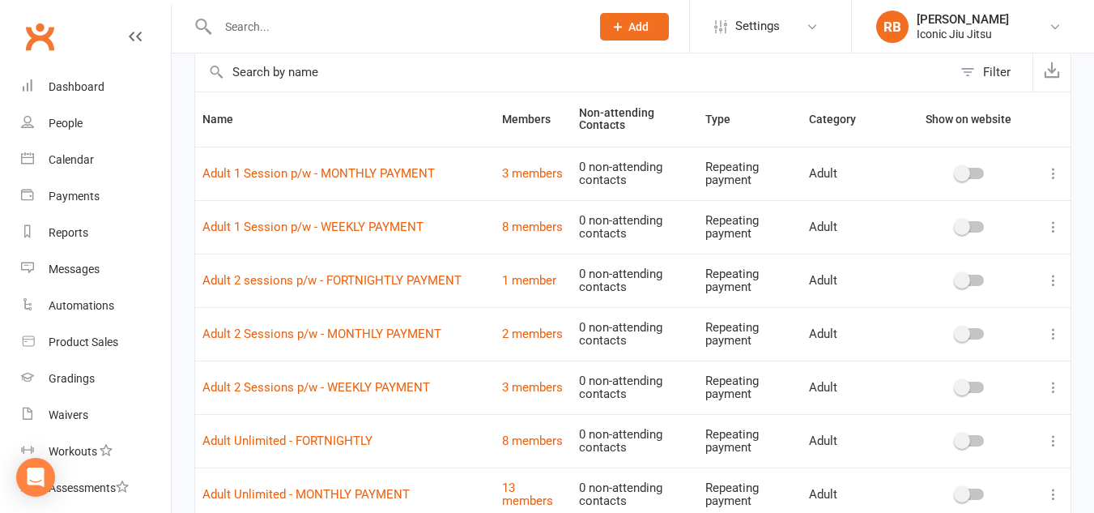
scroll to position [162, 0]
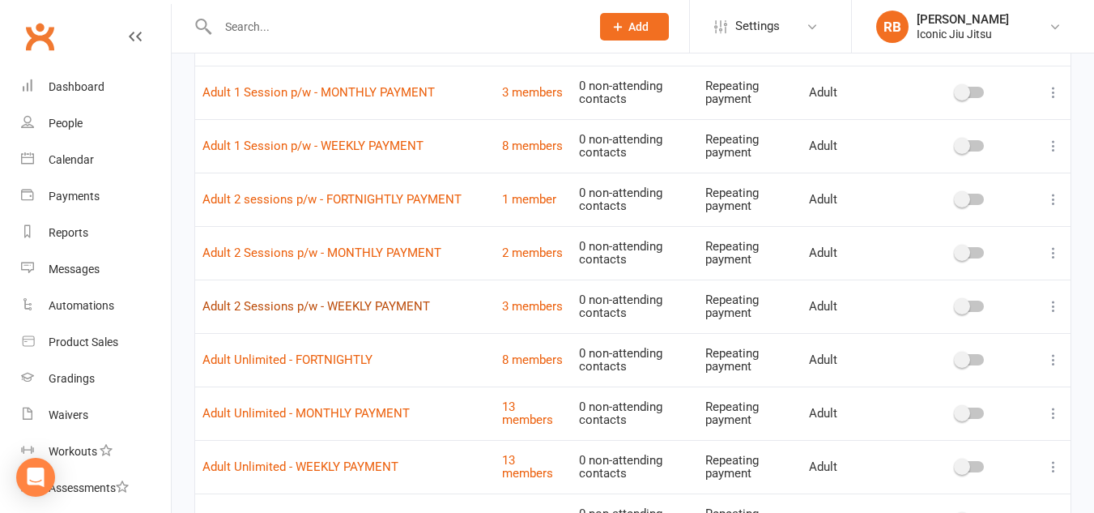
click at [292, 308] on link "Adult 2 Sessions p/w - WEEKLY PAYMENT" at bounding box center [316, 306] width 228 height 15
